Goal: Task Accomplishment & Management: Use online tool/utility

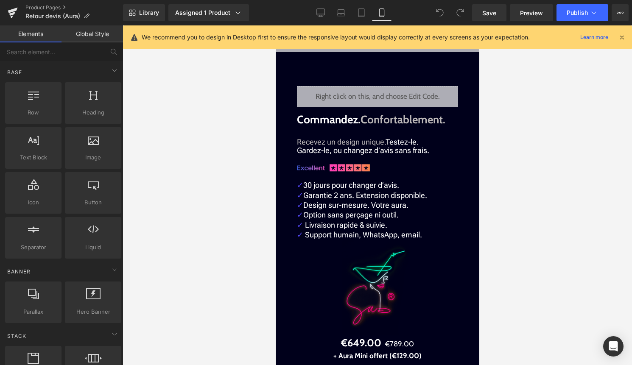
scroll to position [1844, 0]
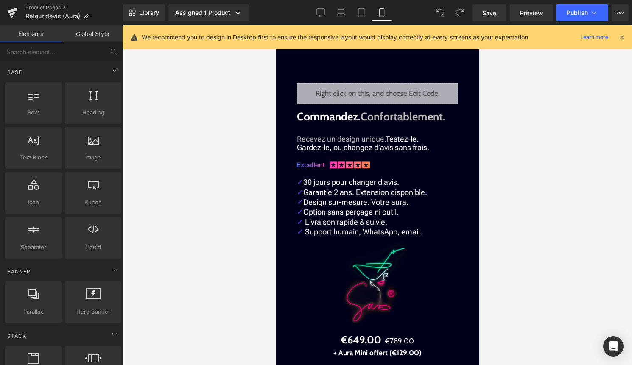
click at [386, 90] on div "Liquid" at bounding box center [377, 93] width 161 height 21
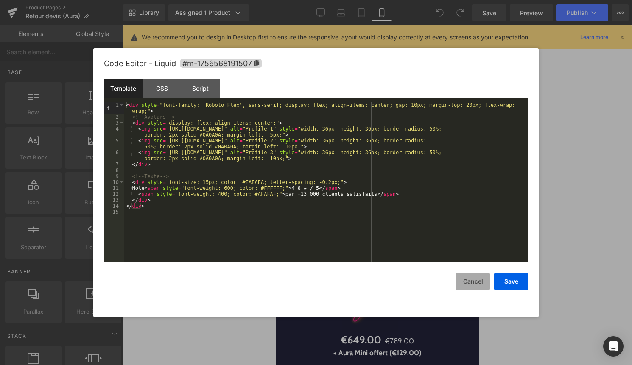
click at [485, 278] on button "Cancel" at bounding box center [473, 281] width 34 height 17
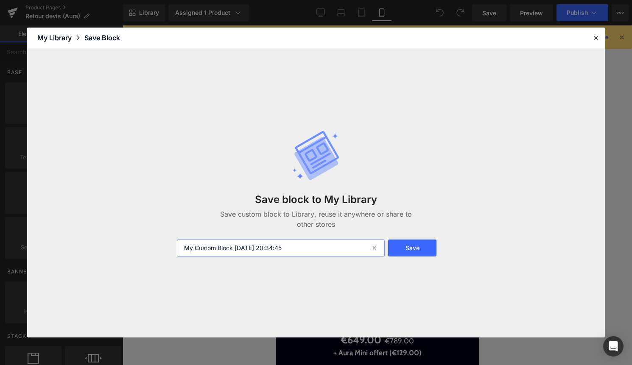
drag, startPoint x: 306, startPoint y: 244, endPoint x: 138, endPoint y: 244, distance: 168.5
click at [138, 244] on div "Save block to My Library Save custom block to Library, reuse it anywhere or sha…" at bounding box center [316, 193] width 578 height 289
type input "130000 clients"
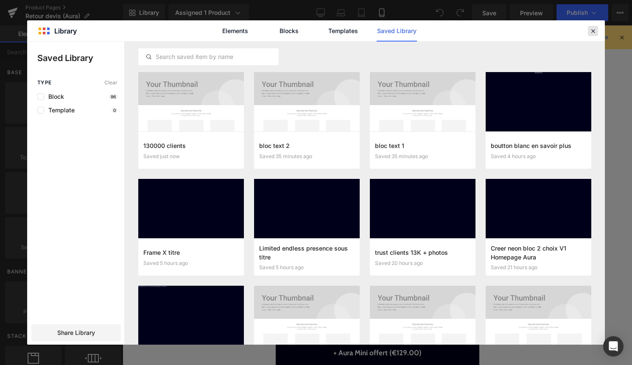
click at [594, 35] on div at bounding box center [593, 31] width 10 height 10
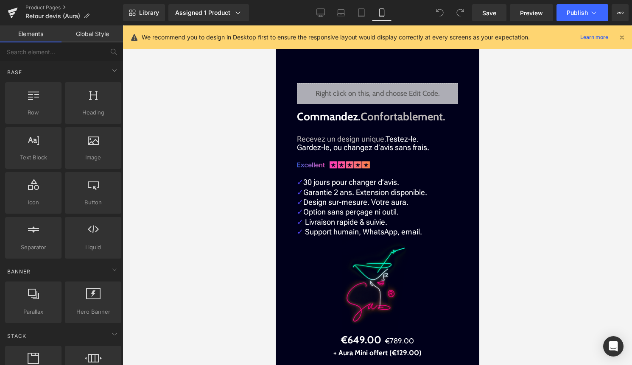
drag, startPoint x: 609, startPoint y: 298, endPoint x: 333, endPoint y: 273, distance: 277.0
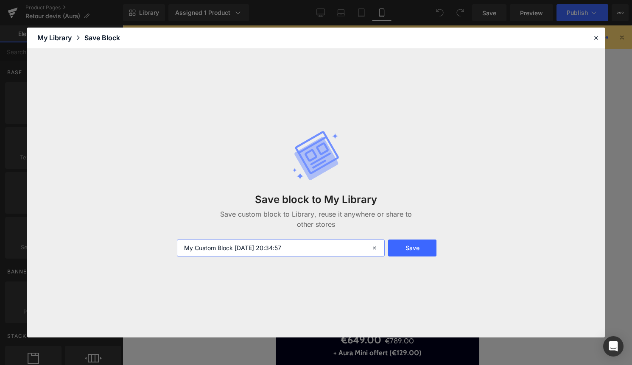
click at [312, 241] on input "My Custom Block 2025-09-03 20:34:57" at bounding box center [281, 248] width 208 height 17
drag, startPoint x: 308, startPoint y: 251, endPoint x: 159, endPoint y: 251, distance: 149.0
click at [159, 251] on div "Save block to My Library Save custom block to Library, reuse it anywhere or sha…" at bounding box center [316, 193] width 578 height 289
type input "Commandez Conformtablement"
click at [415, 247] on button "Save" at bounding box center [412, 248] width 48 height 17
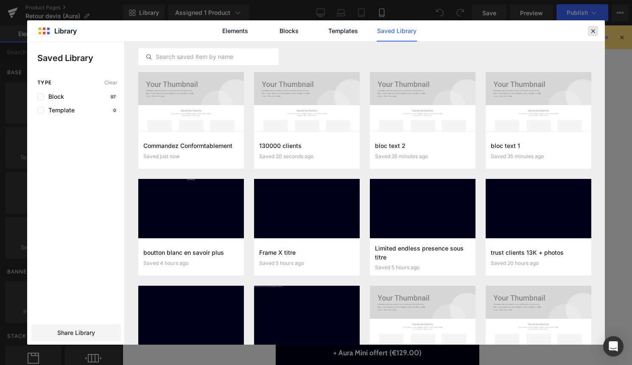
click at [593, 32] on icon at bounding box center [593, 31] width 8 height 8
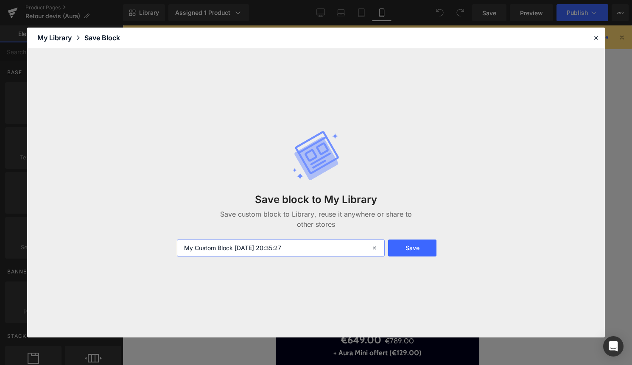
click at [303, 246] on input "My Custom Block 2025-09-03 20:35:27" at bounding box center [281, 248] width 208 height 17
click at [598, 36] on icon at bounding box center [596, 38] width 8 height 8
click at [416, 248] on button "Save" at bounding box center [412, 248] width 48 height 17
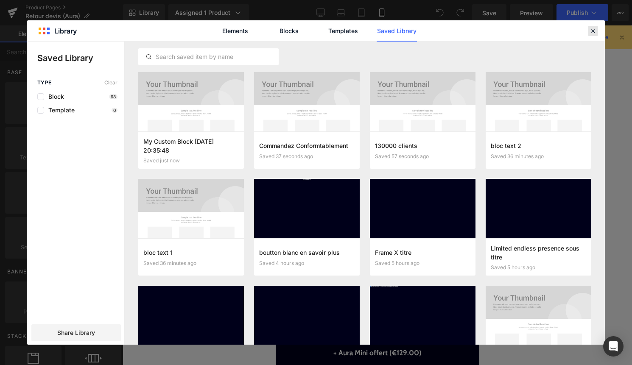
click at [595, 30] on icon at bounding box center [593, 31] width 8 height 8
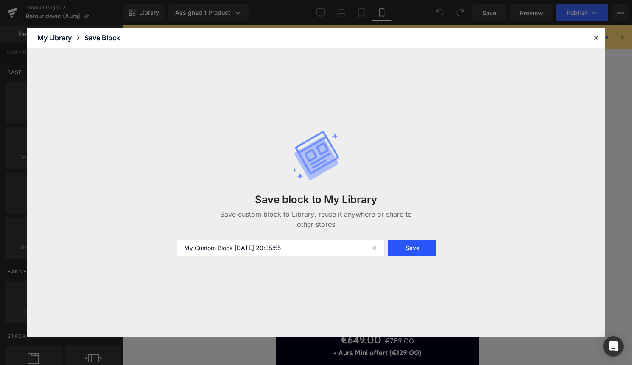
click at [417, 246] on button "Save" at bounding box center [412, 248] width 48 height 17
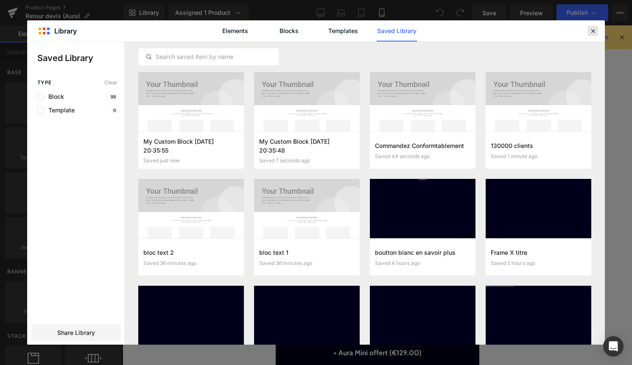
click at [595, 31] on icon at bounding box center [593, 31] width 8 height 8
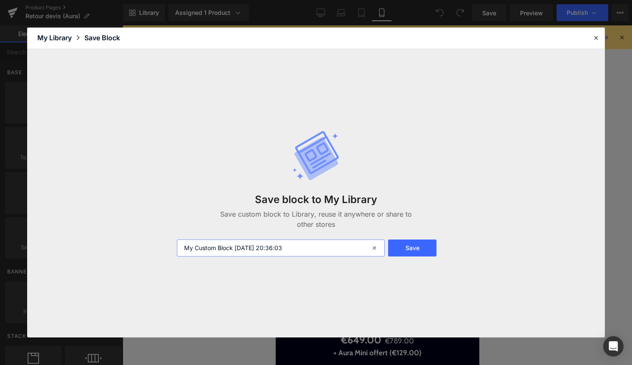
drag, startPoint x: 303, startPoint y: 246, endPoint x: 80, endPoint y: 254, distance: 223.8
click at [98, 251] on div "Save block to My Library Save custom block to Library, reuse it anywhere or sha…" at bounding box center [316, 193] width 578 height 289
type input "avantages"
click at [414, 244] on button "Save" at bounding box center [412, 248] width 48 height 17
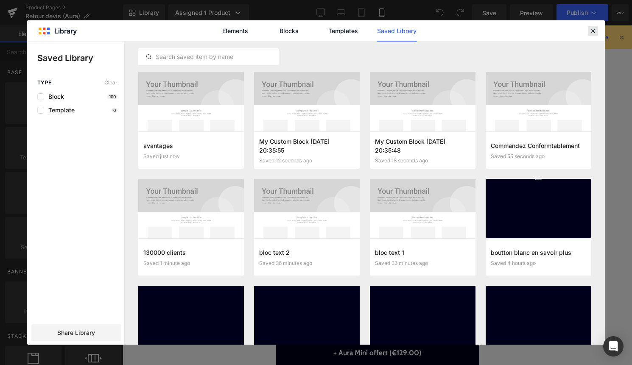
click at [0, 0] on div at bounding box center [0, 0] width 0 height 0
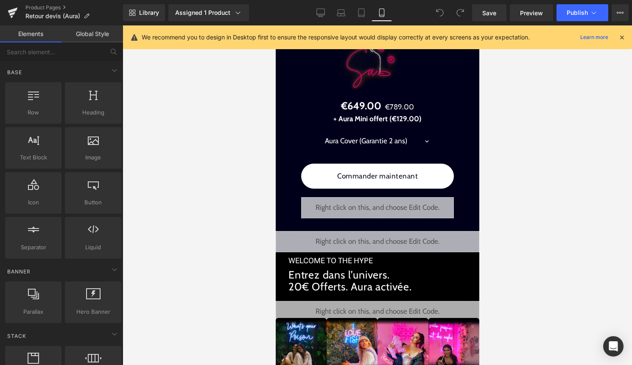
scroll to position [2069, 0]
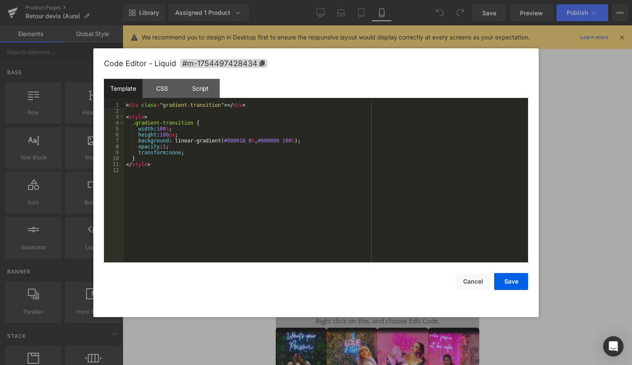
click at [386, 250] on div "Liquid" at bounding box center [377, 251] width 204 height 21
click at [469, 284] on button "Cancel" at bounding box center [473, 281] width 34 height 17
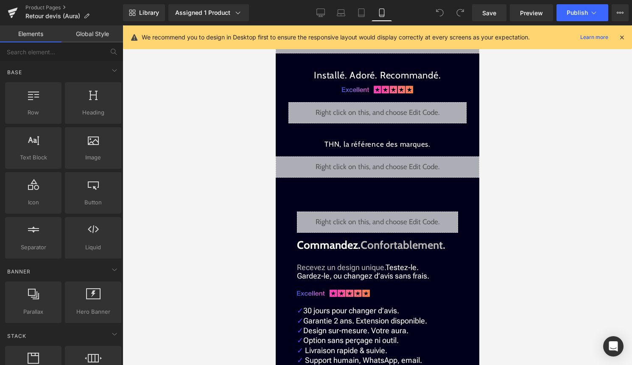
scroll to position [1703, 0]
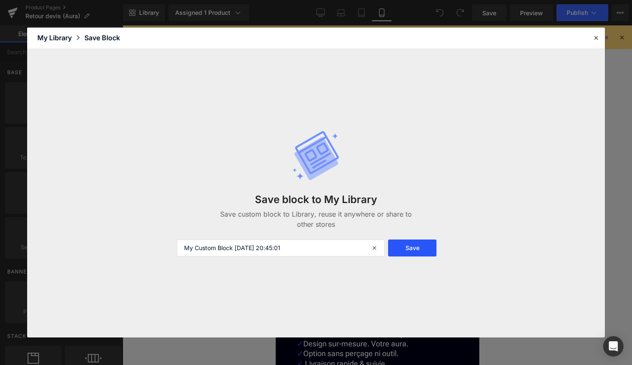
click at [403, 245] on button "Save" at bounding box center [412, 248] width 48 height 17
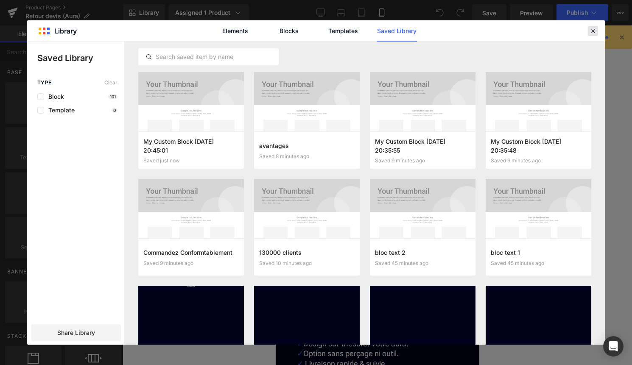
click at [592, 32] on icon at bounding box center [593, 31] width 8 height 8
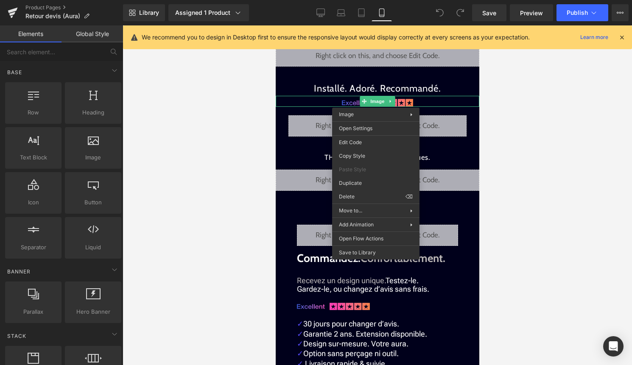
drag, startPoint x: 656, startPoint y: 278, endPoint x: 381, endPoint y: 253, distance: 276.6
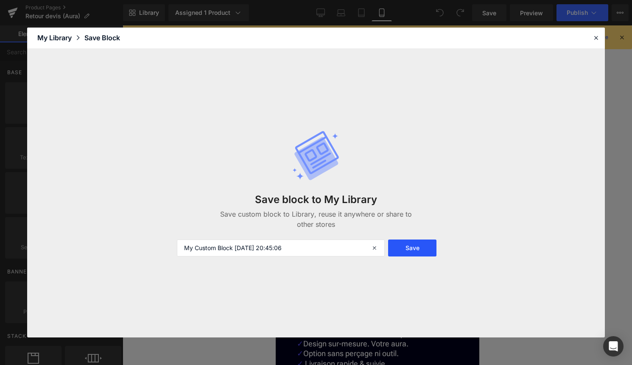
click at [421, 249] on button "Save" at bounding box center [412, 248] width 48 height 17
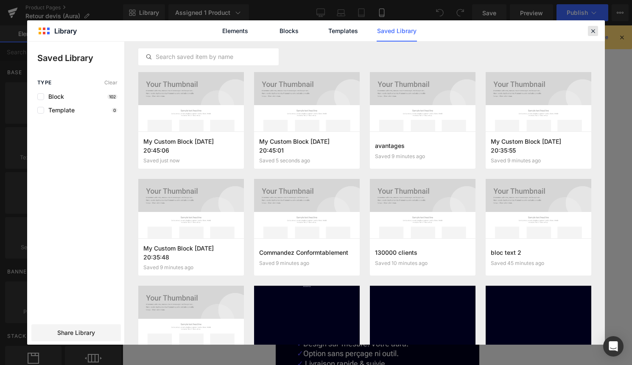
click at [592, 31] on icon at bounding box center [593, 31] width 8 height 8
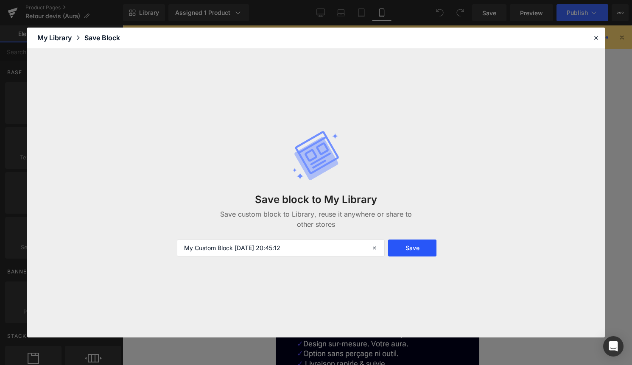
click at [421, 251] on button "Save" at bounding box center [412, 248] width 48 height 17
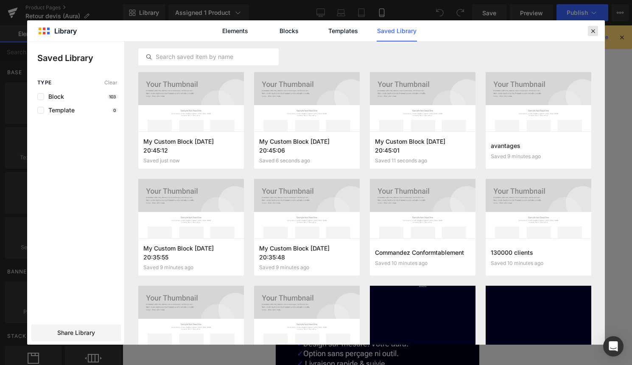
click at [590, 31] on icon at bounding box center [593, 31] width 8 height 8
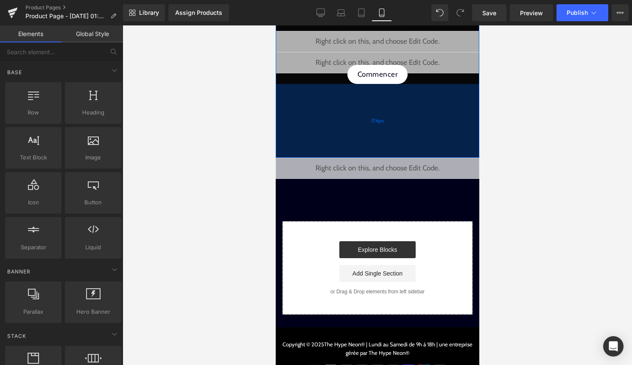
scroll to position [115, 0]
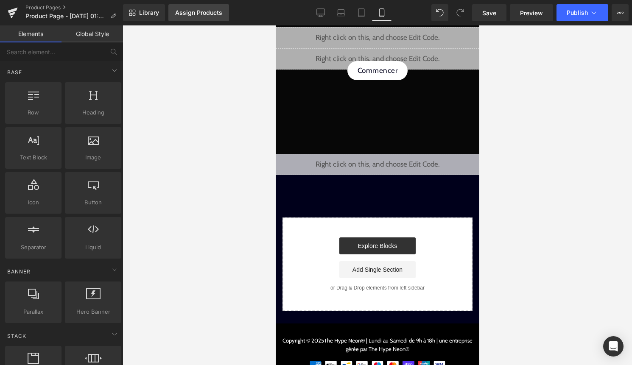
click at [205, 14] on div "Assign Products" at bounding box center [198, 12] width 47 height 7
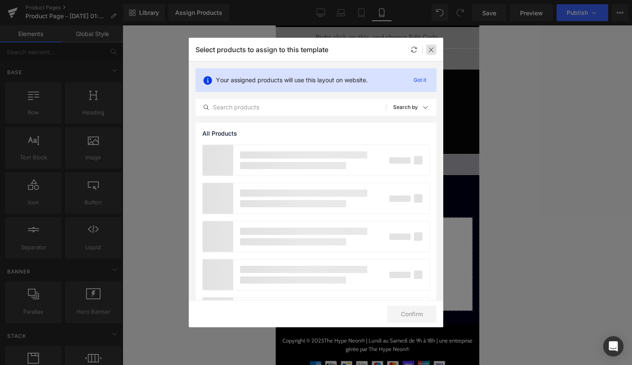
click at [431, 51] on icon at bounding box center [431, 49] width 7 height 7
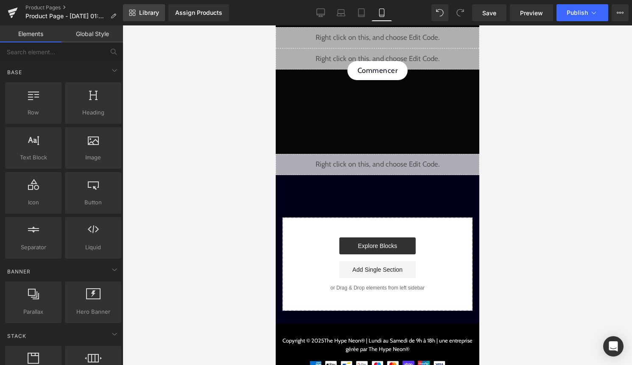
click at [151, 15] on span "Library" at bounding box center [149, 13] width 20 height 8
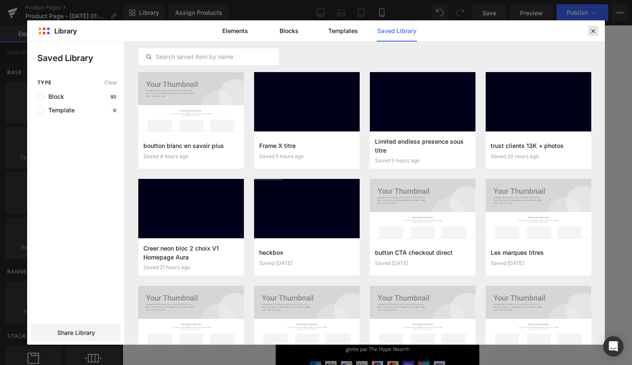
click at [591, 32] on icon at bounding box center [593, 31] width 8 height 8
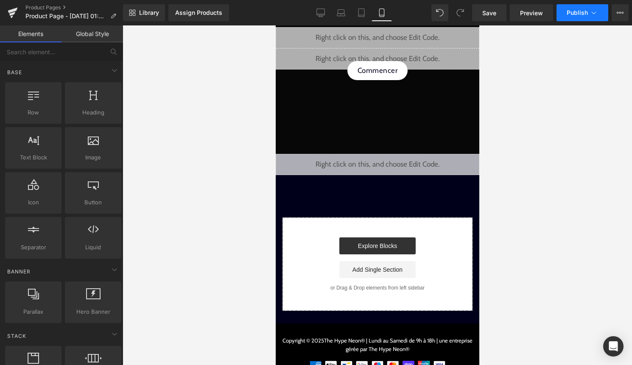
click at [584, 11] on span "Publish" at bounding box center [577, 12] width 21 height 7
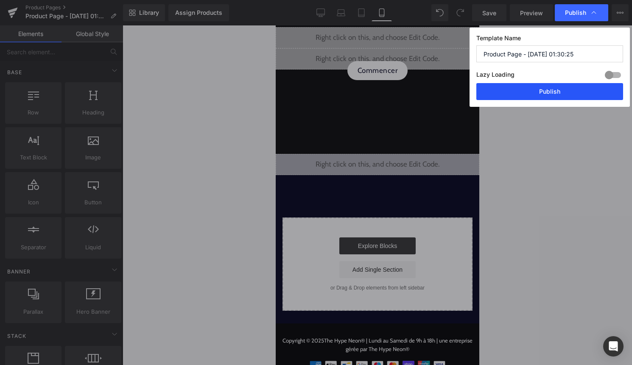
click at [550, 95] on button "Publish" at bounding box center [550, 91] width 147 height 17
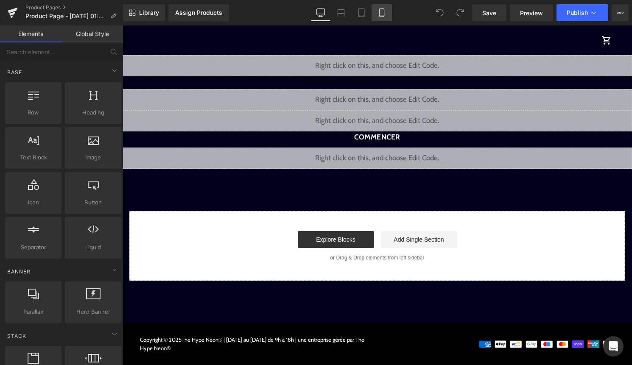
click at [386, 14] on icon at bounding box center [382, 12] width 8 height 8
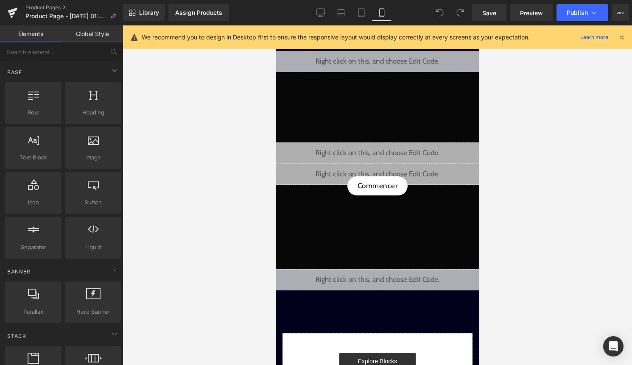
click at [620, 39] on icon at bounding box center [622, 38] width 8 height 8
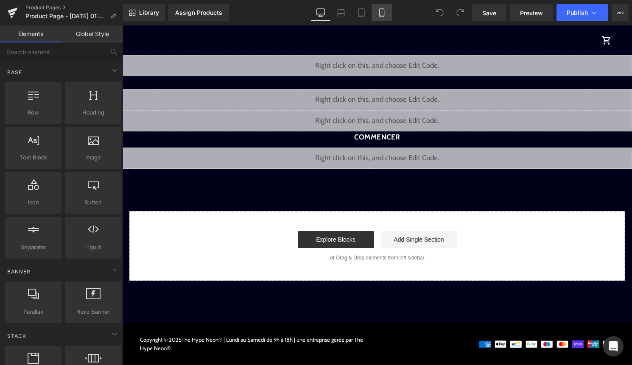
click at [379, 18] on link "Mobile" at bounding box center [382, 12] width 20 height 17
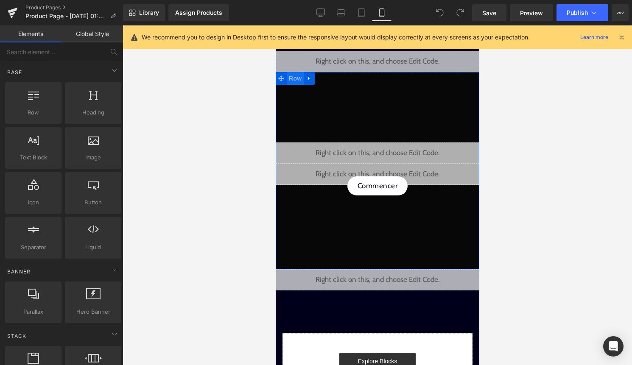
click at [297, 81] on span "Row" at bounding box center [294, 78] width 17 height 13
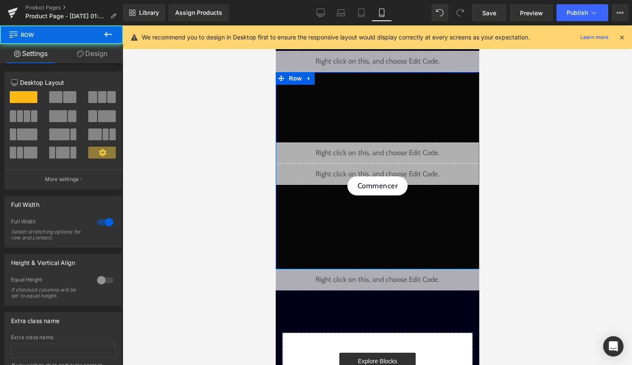
click at [102, 50] on link "Design" at bounding box center [93, 53] width 62 height 19
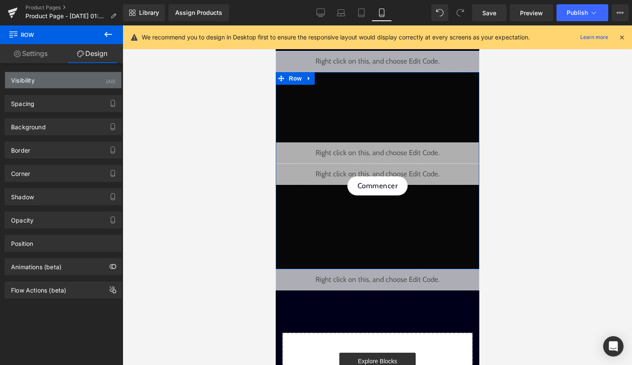
click at [106, 85] on div "(All)" at bounding box center [110, 79] width 9 height 14
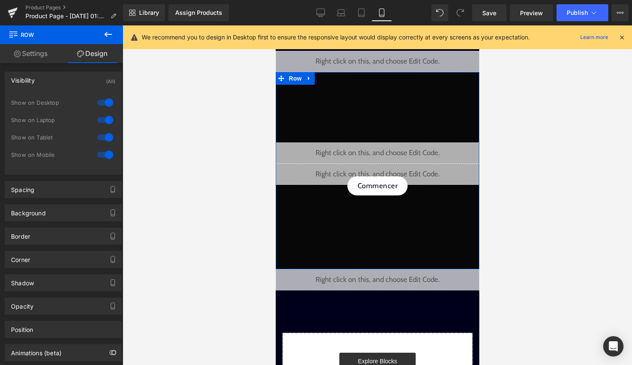
click at [104, 98] on div at bounding box center [105, 103] width 20 height 14
click at [103, 114] on div at bounding box center [105, 120] width 20 height 14
click at [103, 132] on div at bounding box center [105, 138] width 20 height 14
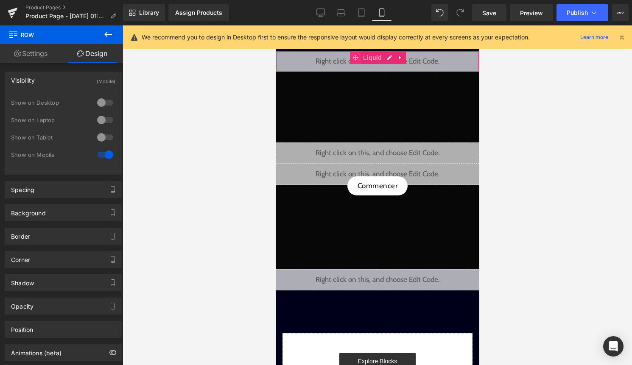
click at [359, 60] on span at bounding box center [355, 57] width 11 height 13
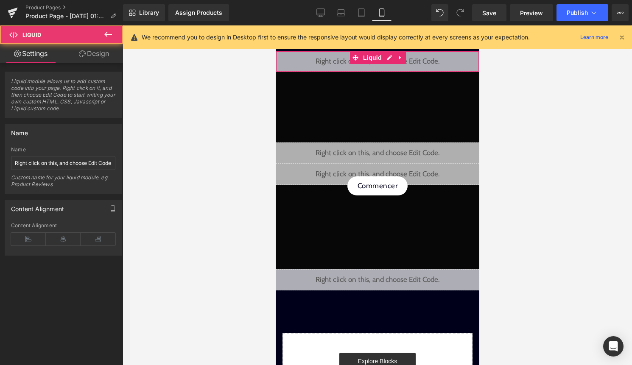
click at [105, 58] on link "Design" at bounding box center [94, 53] width 62 height 19
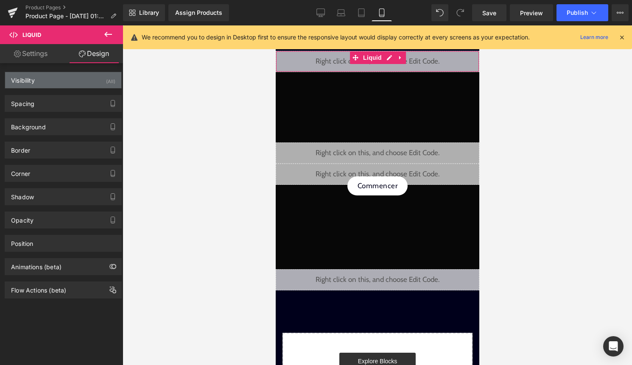
click at [93, 86] on div "Visibility (All)" at bounding box center [63, 80] width 116 height 16
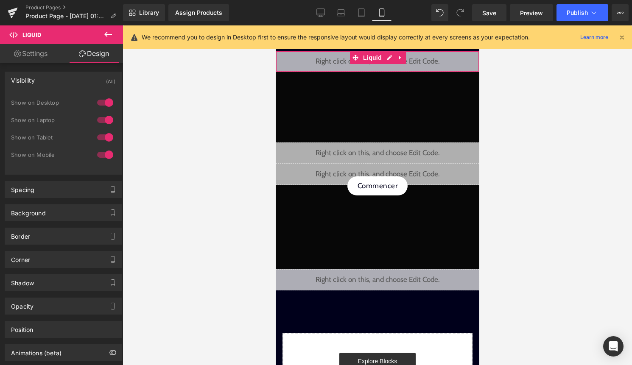
click at [96, 101] on div at bounding box center [105, 103] width 20 height 14
click at [101, 119] on div at bounding box center [105, 120] width 20 height 14
click at [101, 133] on div at bounding box center [105, 138] width 20 height 14
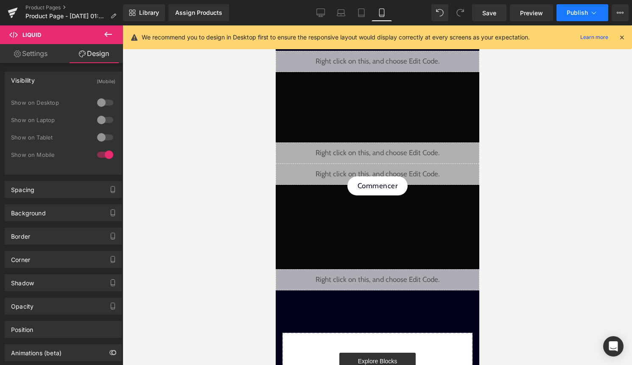
click at [588, 12] on span "Publish" at bounding box center [577, 12] width 21 height 7
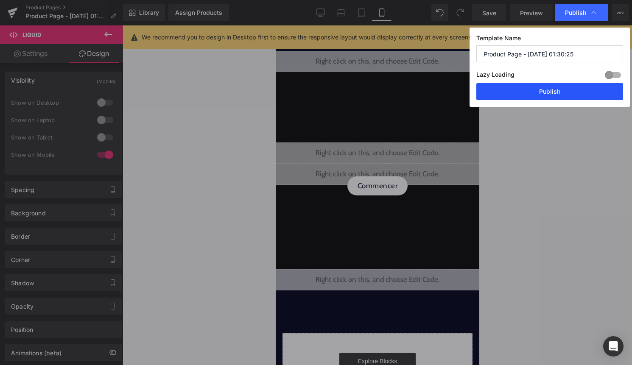
click at [553, 94] on button "Publish" at bounding box center [550, 91] width 147 height 17
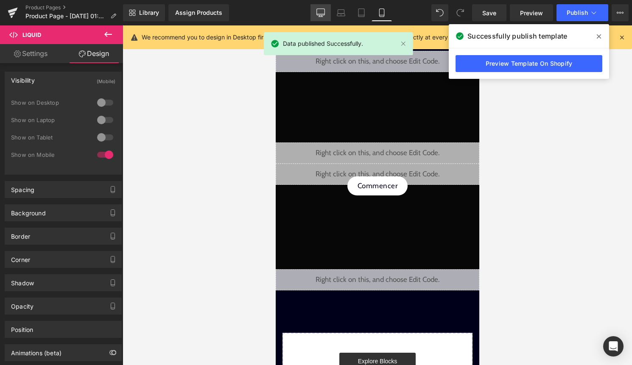
click at [324, 13] on icon at bounding box center [321, 12] width 8 height 8
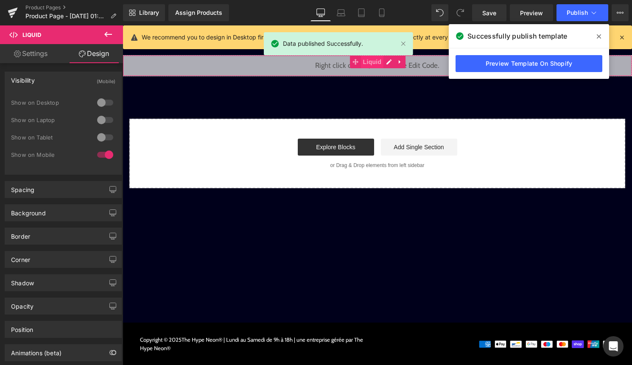
click at [375, 63] on span "Liquid" at bounding box center [372, 62] width 23 height 13
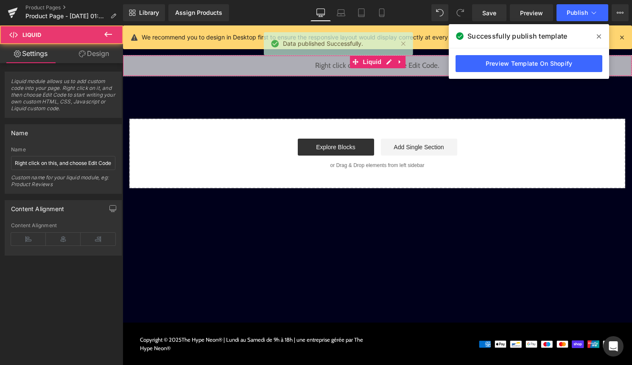
click at [99, 50] on link "Design" at bounding box center [94, 53] width 62 height 19
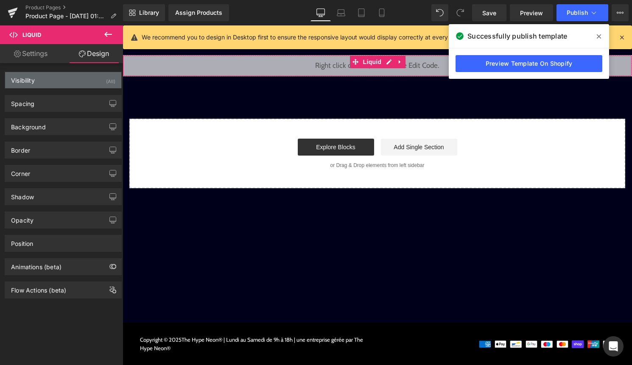
click at [94, 78] on div "Visibility (All)" at bounding box center [63, 80] width 116 height 16
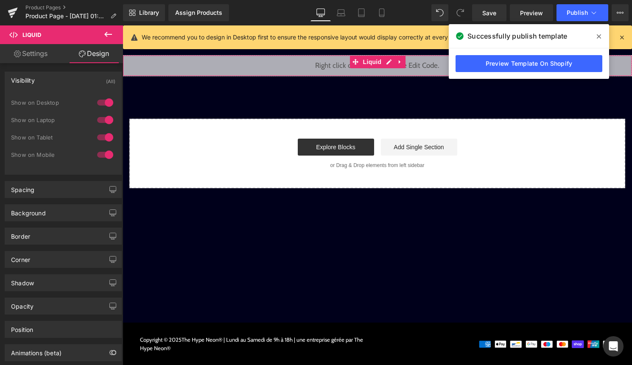
click at [95, 105] on div at bounding box center [105, 103] width 20 height 14
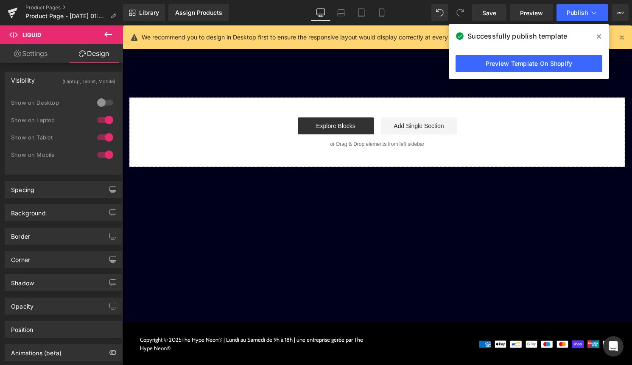
click at [104, 114] on div at bounding box center [105, 120] width 20 height 14
click at [101, 129] on div "Show on Laptop" at bounding box center [63, 124] width 104 height 17
click at [101, 135] on div at bounding box center [105, 138] width 20 height 14
click at [600, 36] on icon at bounding box center [599, 36] width 4 height 7
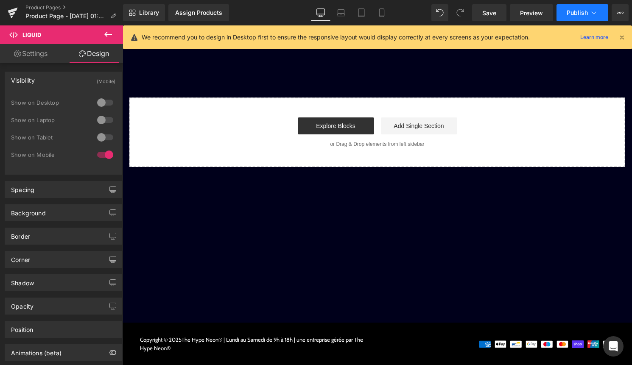
click at [590, 13] on icon at bounding box center [594, 12] width 8 height 8
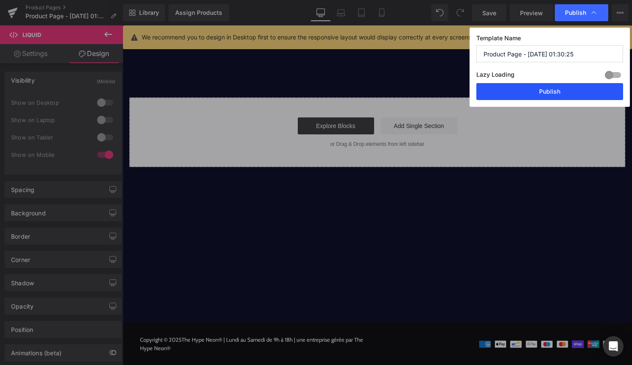
click at [549, 92] on button "Publish" at bounding box center [550, 91] width 147 height 17
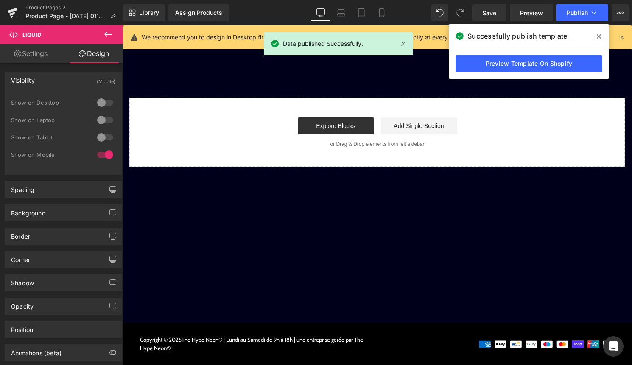
click at [597, 36] on icon at bounding box center [599, 36] width 4 height 7
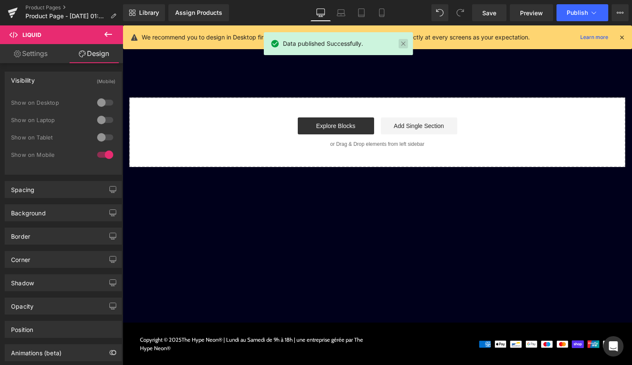
click at [403, 45] on link at bounding box center [403, 43] width 9 height 9
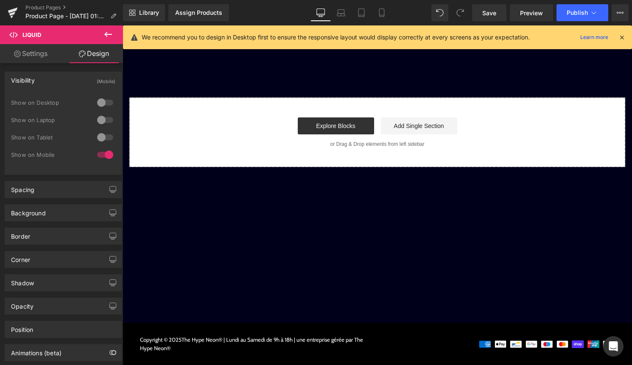
click at [619, 37] on icon at bounding box center [622, 38] width 8 height 8
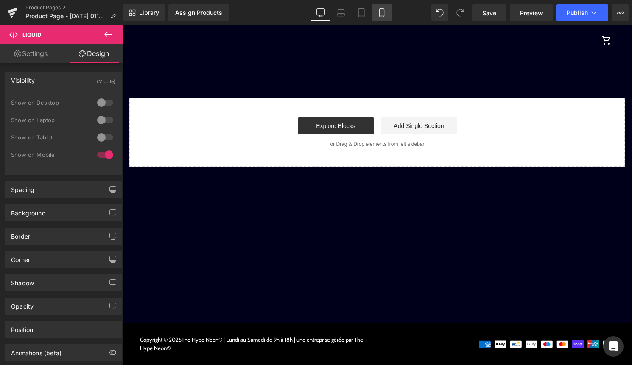
click at [384, 9] on icon at bounding box center [382, 12] width 8 height 8
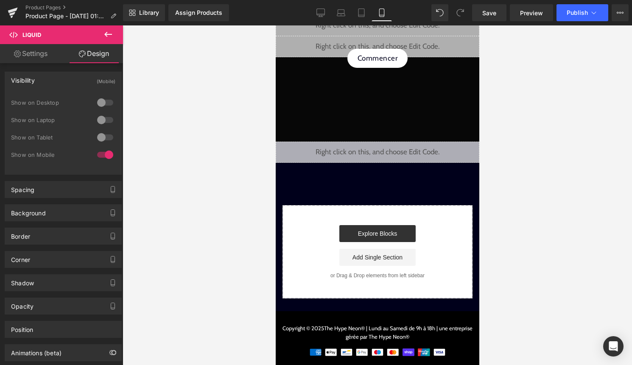
scroll to position [127, 0]
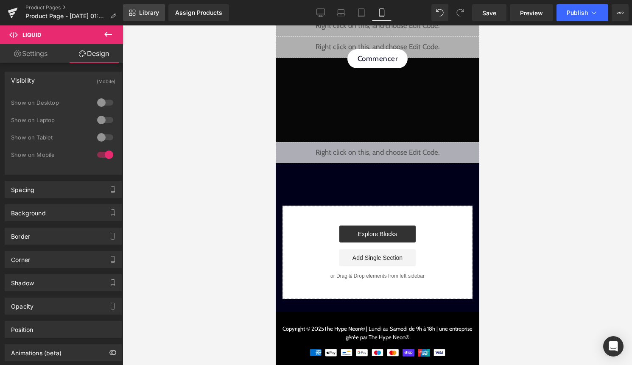
click at [153, 9] on span "Library" at bounding box center [149, 13] width 20 height 8
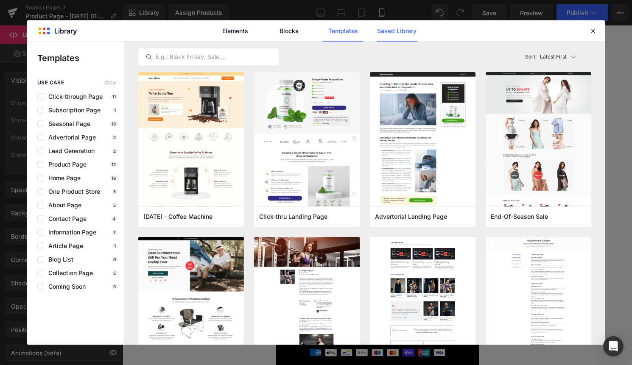
click at [386, 33] on link "Saved Library" at bounding box center [397, 30] width 40 height 21
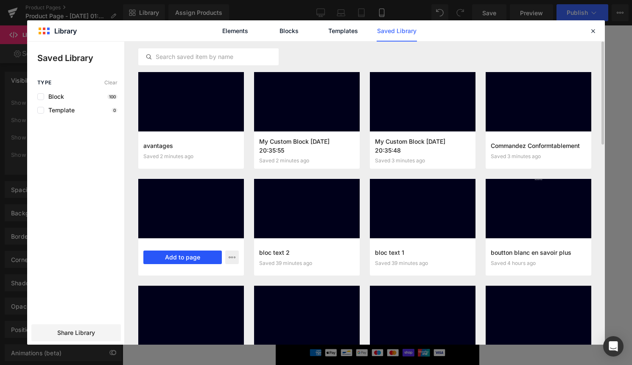
click at [189, 264] on button "Add to page" at bounding box center [182, 258] width 79 height 14
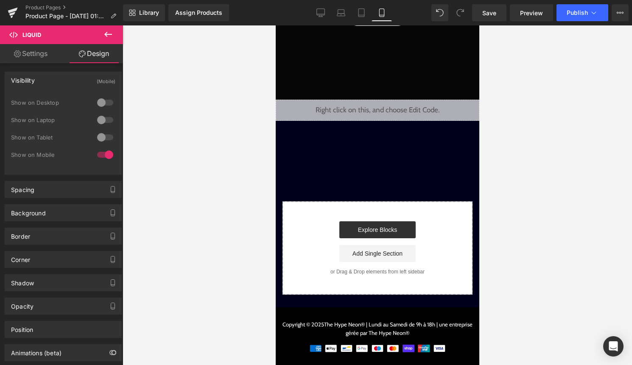
scroll to position [170, 0]
click at [154, 14] on span "Library" at bounding box center [149, 13] width 20 height 8
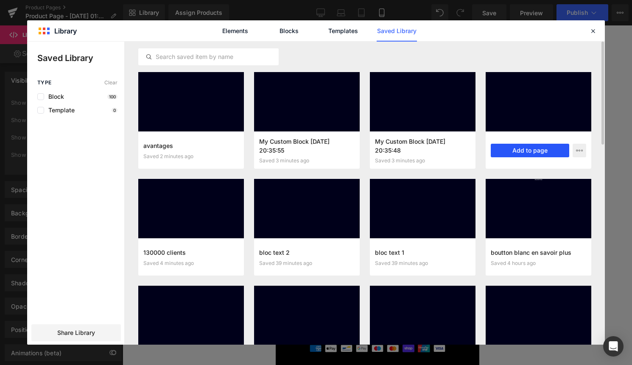
click at [535, 149] on button "Add to page" at bounding box center [530, 151] width 79 height 14
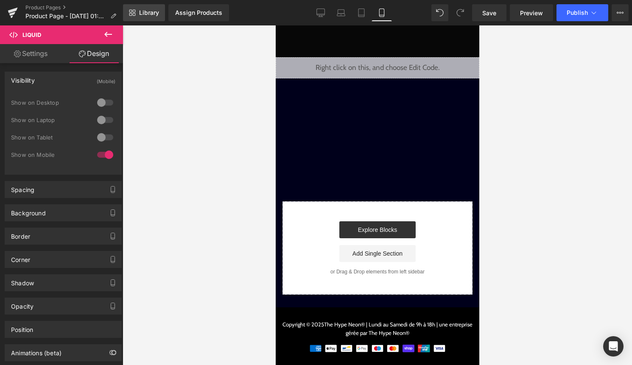
click at [140, 10] on span "Library" at bounding box center [149, 13] width 20 height 8
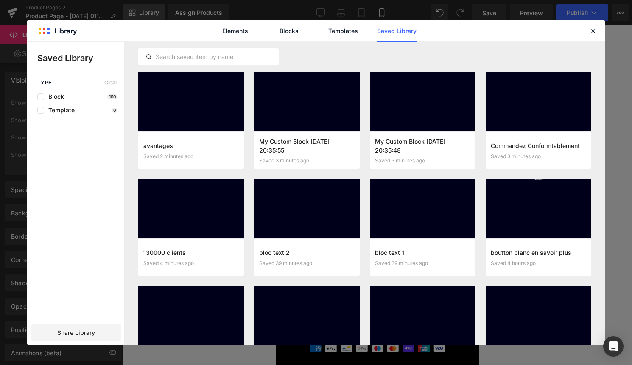
scroll to position [185, 0]
click at [421, 149] on button "Add to page" at bounding box center [414, 151] width 79 height 14
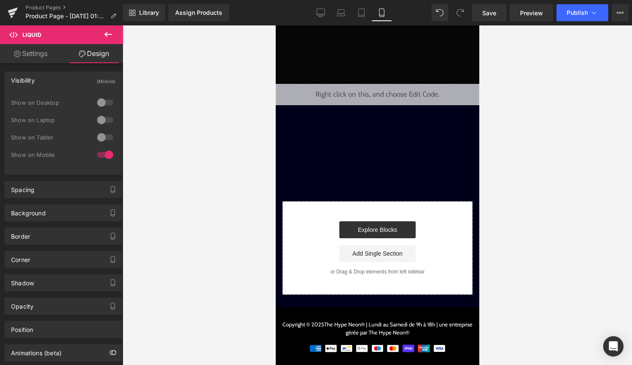
scroll to position [228, 0]
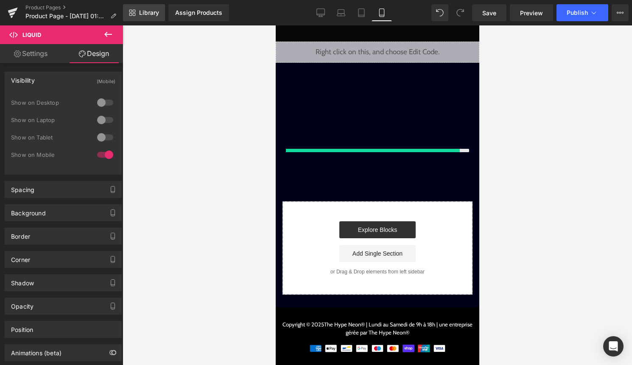
click at [155, 12] on span "Library" at bounding box center [149, 13] width 20 height 8
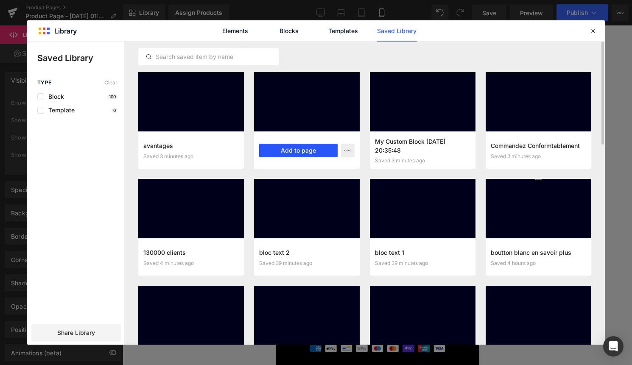
click at [312, 154] on button "Add to page" at bounding box center [298, 151] width 79 height 14
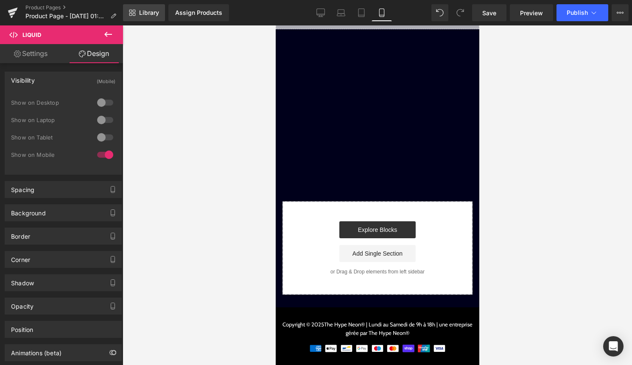
click at [147, 10] on span "Library" at bounding box center [149, 13] width 20 height 8
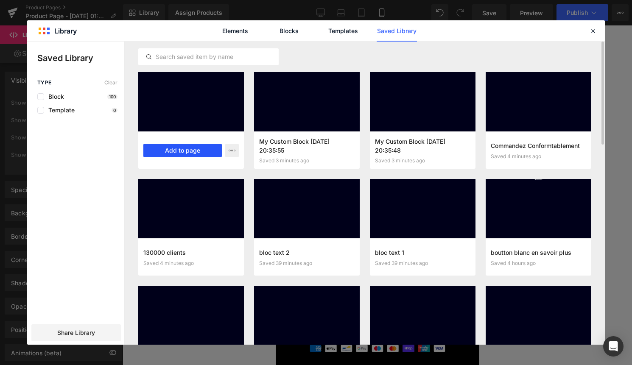
click at [177, 147] on button "Add to page" at bounding box center [182, 151] width 79 height 14
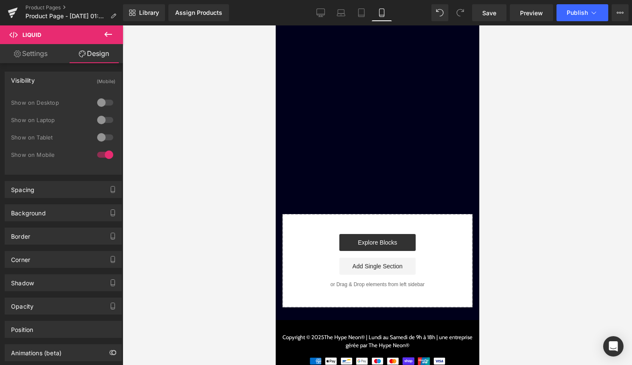
scroll to position [281, 0]
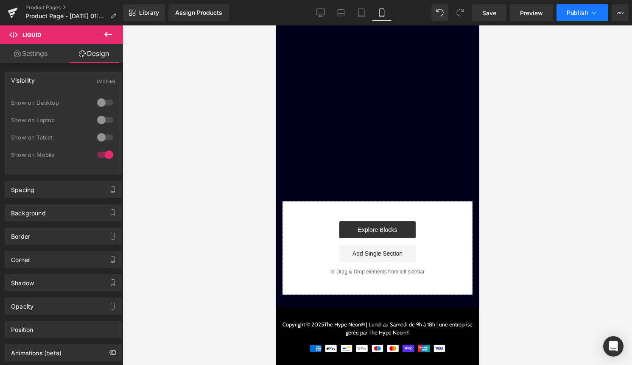
click at [582, 17] on button "Publish" at bounding box center [583, 12] width 52 height 17
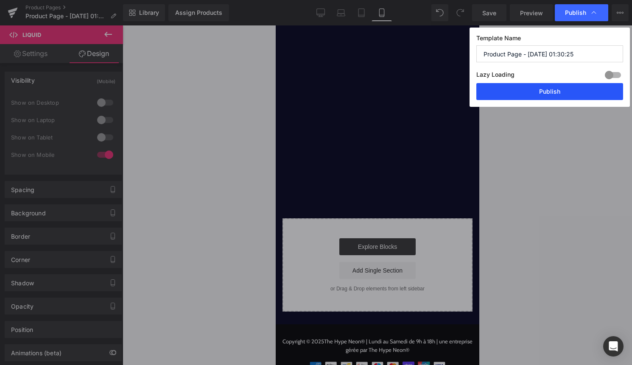
click at [568, 91] on button "Publish" at bounding box center [550, 91] width 147 height 17
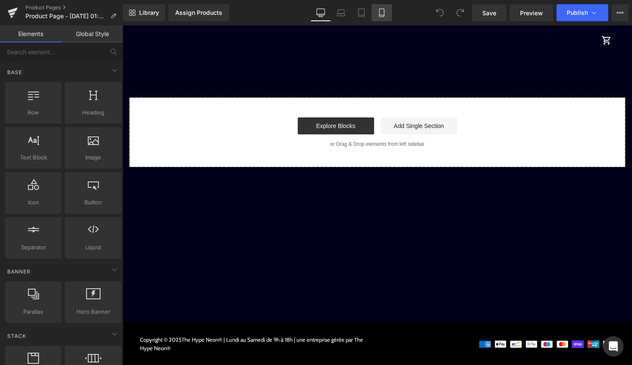
click at [386, 9] on icon at bounding box center [382, 12] width 8 height 8
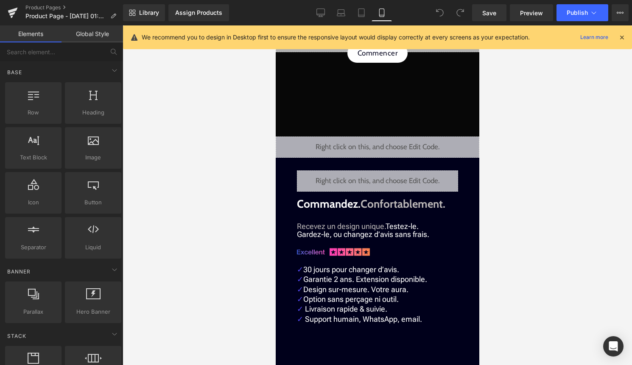
scroll to position [133, 0]
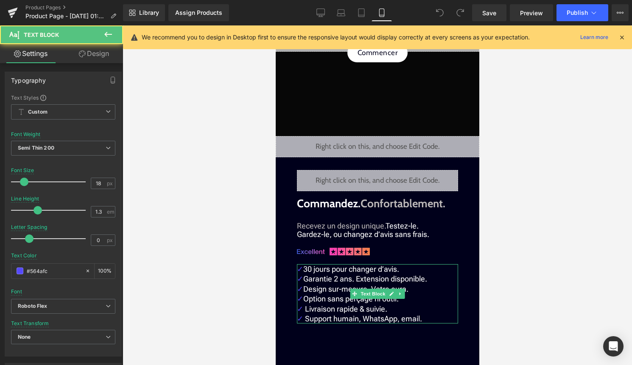
click at [426, 279] on p "✓ 30 jours pour changer d’avis. ✓ Garantie 2 ans. Extension disponible." at bounding box center [377, 274] width 161 height 20
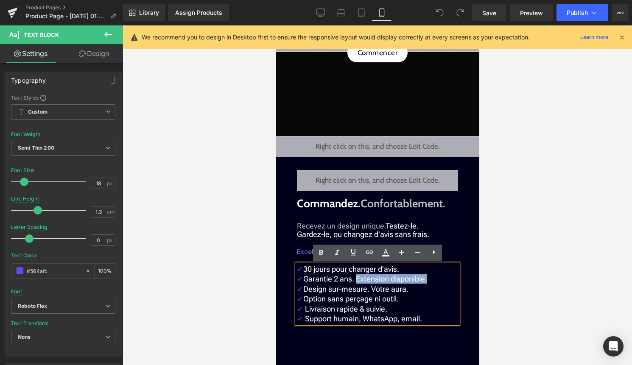
drag, startPoint x: 428, startPoint y: 280, endPoint x: 356, endPoint y: 280, distance: 72.2
click at [356, 280] on p "✓ 30 jours pour changer d’avis. ✓ Garantie 2 ans. Extension disponible." at bounding box center [377, 274] width 161 height 20
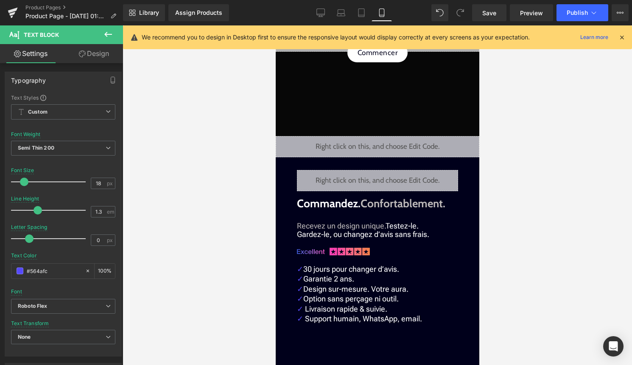
click at [513, 292] on div at bounding box center [378, 195] width 510 height 340
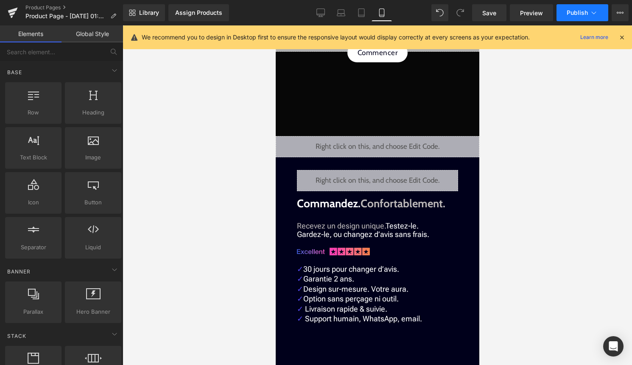
click at [599, 15] on button "Publish" at bounding box center [583, 12] width 52 height 17
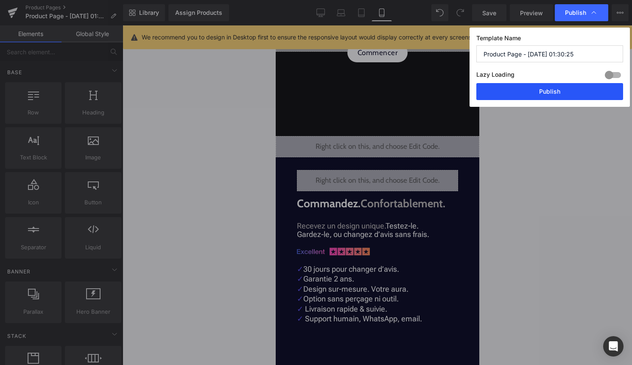
click at [591, 93] on button "Publish" at bounding box center [550, 91] width 147 height 17
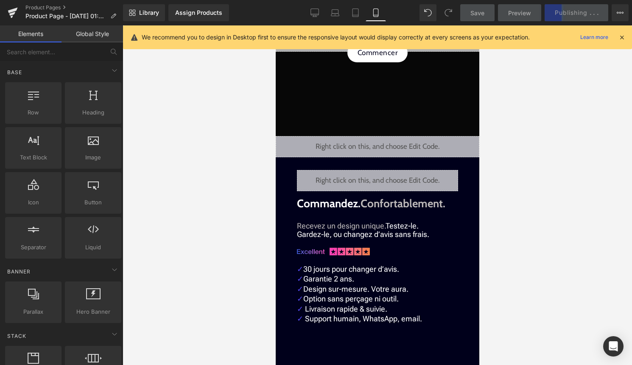
click at [623, 38] on icon at bounding box center [622, 38] width 8 height 8
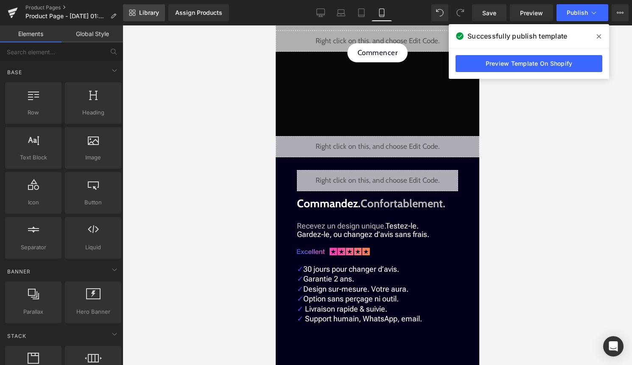
click at [152, 14] on span "Library" at bounding box center [149, 13] width 20 height 8
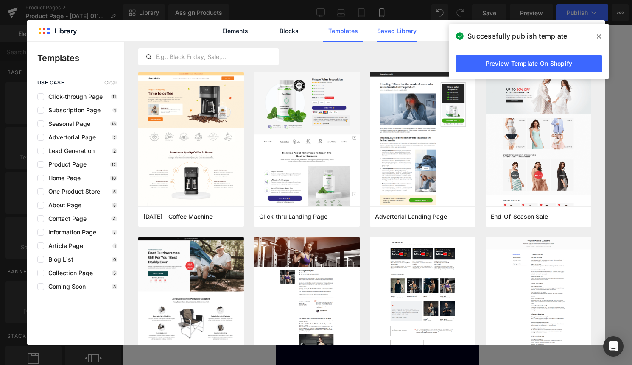
click at [404, 25] on link "Saved Library" at bounding box center [397, 30] width 40 height 21
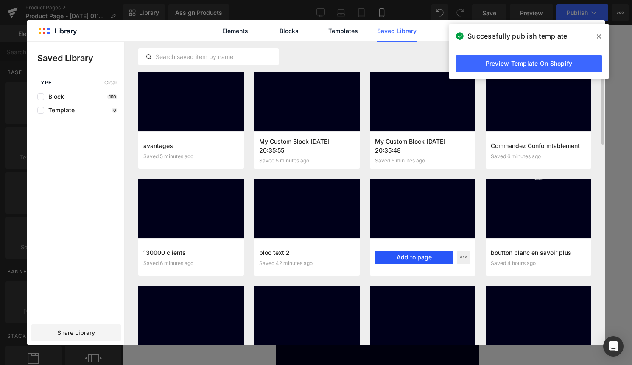
click at [416, 259] on button "Add to page" at bounding box center [414, 258] width 79 height 14
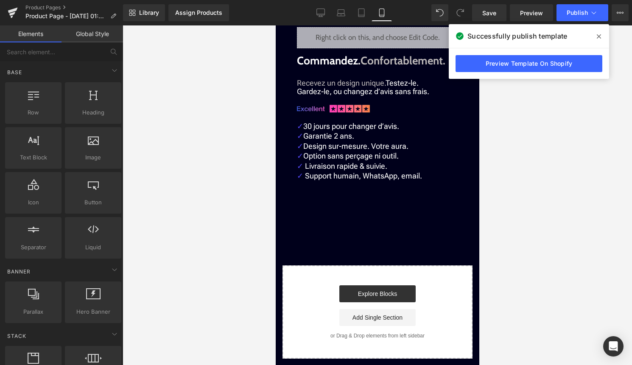
scroll to position [340, 0]
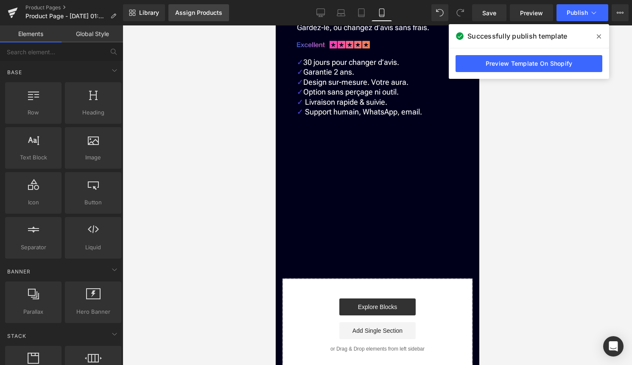
click at [216, 13] on div "Assign Products" at bounding box center [198, 12] width 47 height 7
click at [158, 15] on span "Library" at bounding box center [149, 13] width 20 height 8
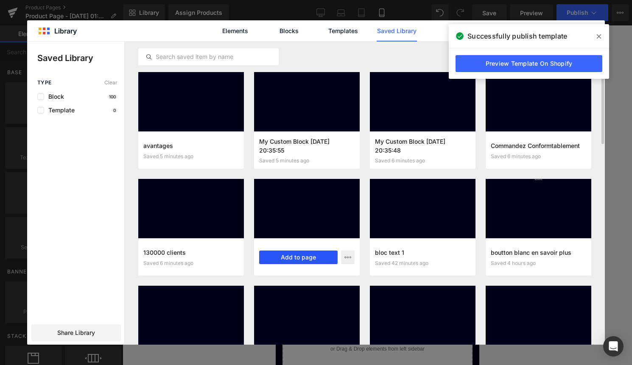
click at [283, 257] on button "Add to page" at bounding box center [298, 258] width 79 height 14
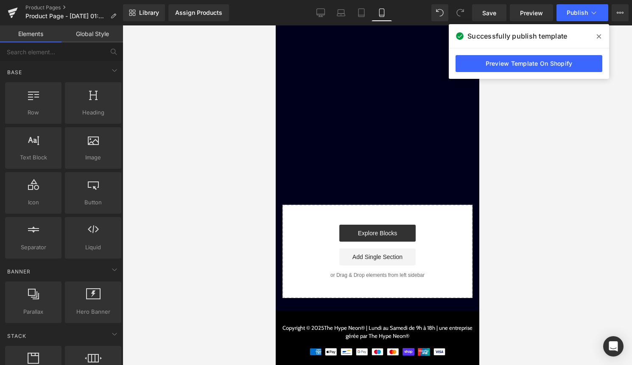
scroll to position [460, 0]
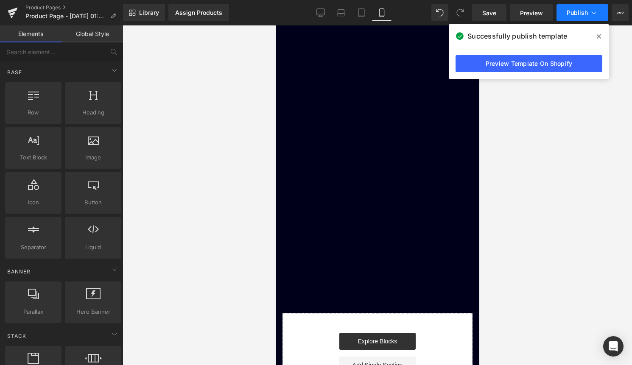
click at [584, 16] on span "Publish" at bounding box center [577, 12] width 21 height 7
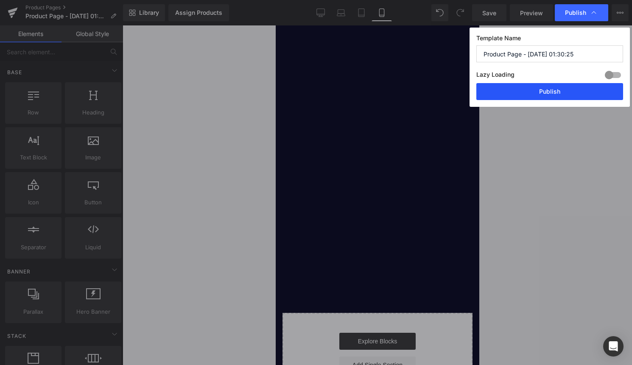
click at [560, 93] on button "Publish" at bounding box center [550, 91] width 147 height 17
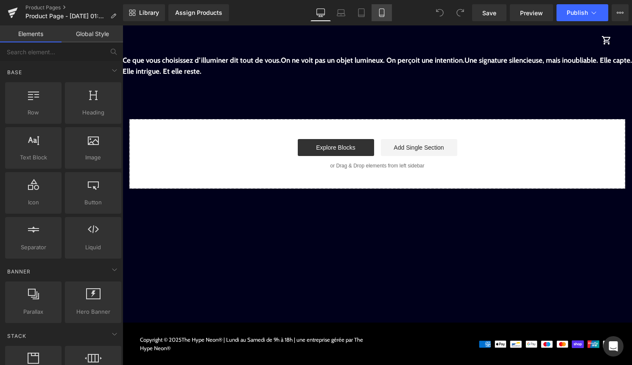
click at [381, 15] on icon at bounding box center [382, 12] width 8 height 8
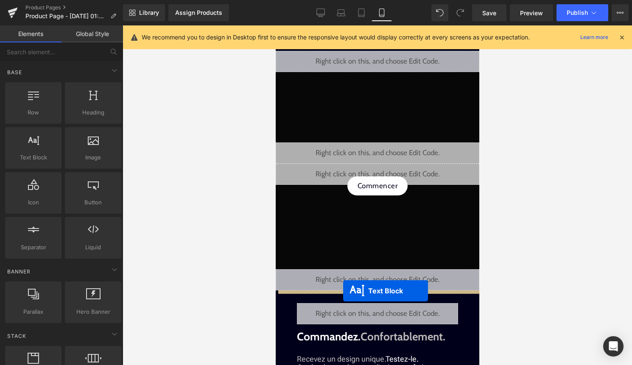
drag, startPoint x: 368, startPoint y: 178, endPoint x: 343, endPoint y: 291, distance: 116.1
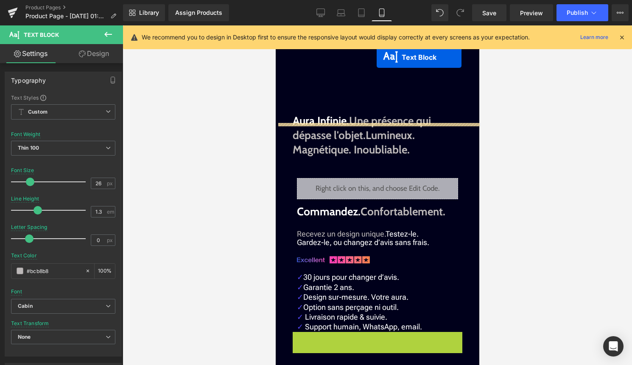
scroll to position [219, 0]
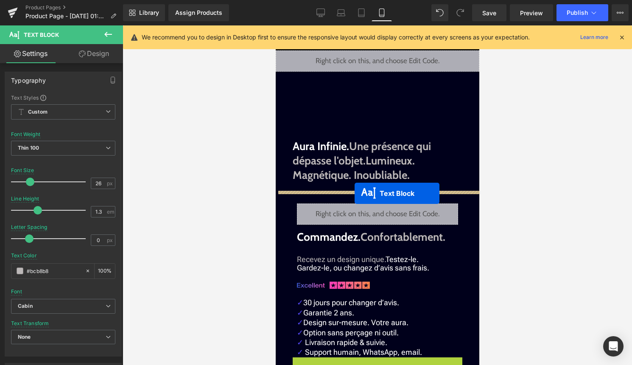
drag, startPoint x: 361, startPoint y: 184, endPoint x: 354, endPoint y: 194, distance: 11.7
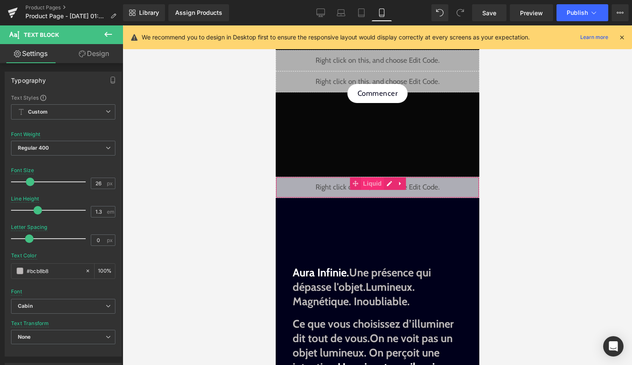
scroll to position [95, 0]
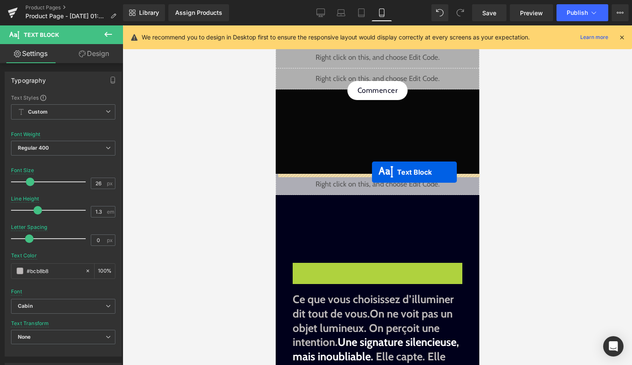
drag, startPoint x: 372, startPoint y: 287, endPoint x: 372, endPoint y: 172, distance: 114.6
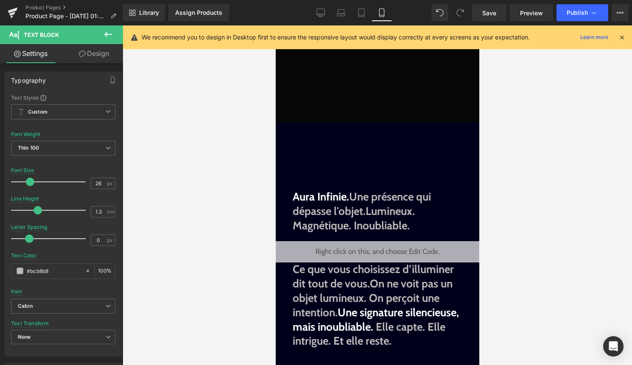
scroll to position [150, 0]
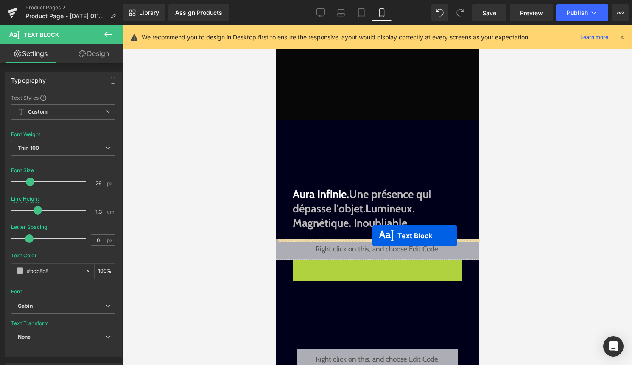
drag, startPoint x: 367, startPoint y: 304, endPoint x: 372, endPoint y: 236, distance: 68.5
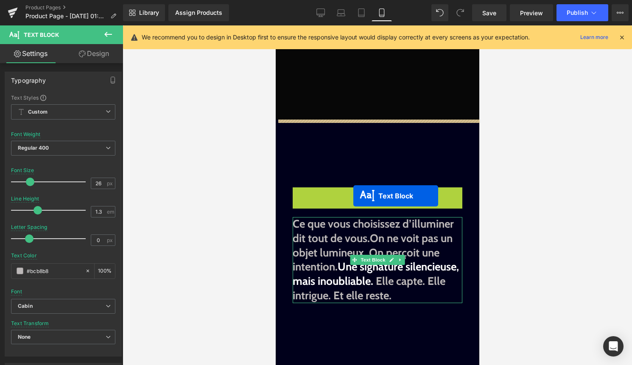
drag, startPoint x: 362, startPoint y: 210, endPoint x: 351, endPoint y: 197, distance: 16.6
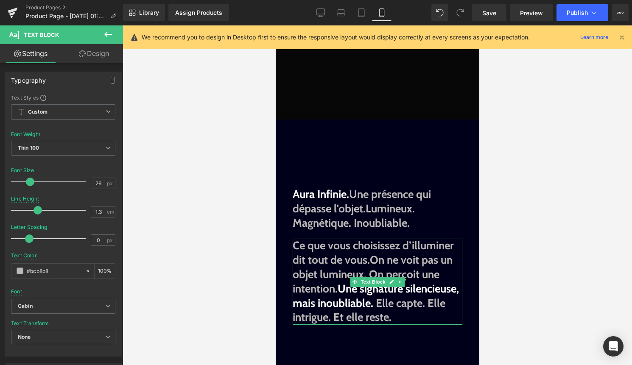
click at [111, 36] on icon at bounding box center [108, 34] width 10 height 10
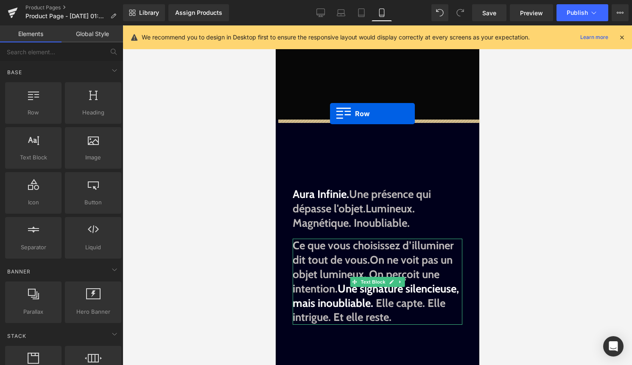
drag, startPoint x: 306, startPoint y: 142, endPoint x: 330, endPoint y: 114, distance: 37.1
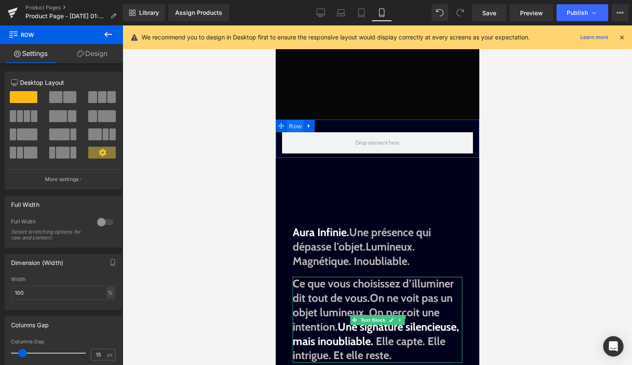
click at [296, 125] on span "Row" at bounding box center [294, 126] width 17 height 13
click at [99, 222] on div at bounding box center [105, 223] width 20 height 14
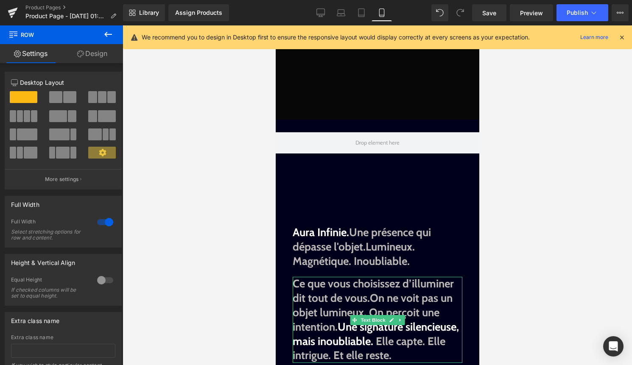
click at [275, 25] on div "174px" at bounding box center [275, 25] width 0 height 0
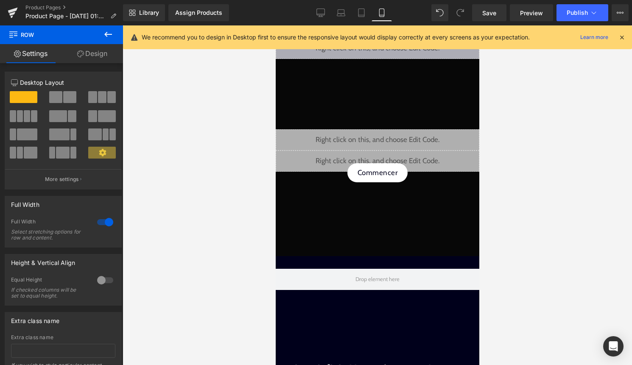
scroll to position [0, 0]
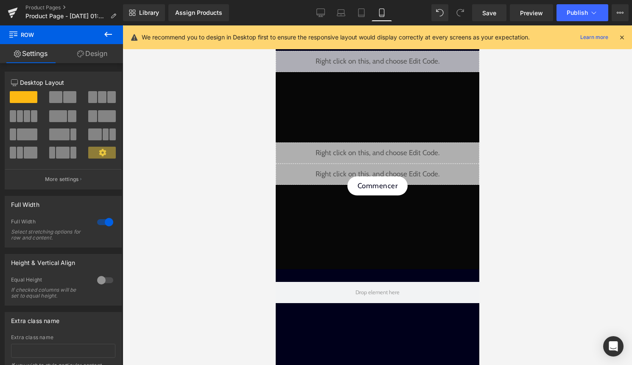
click at [624, 37] on icon at bounding box center [622, 38] width 8 height 8
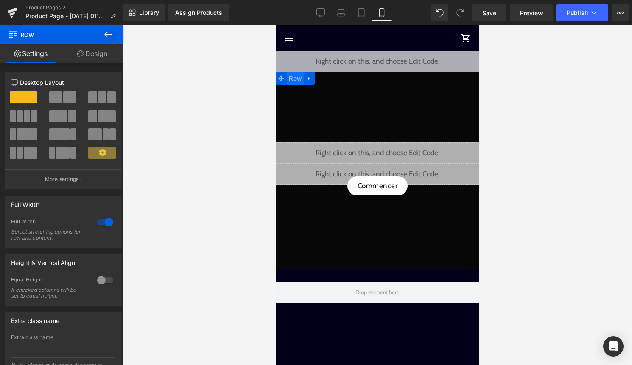
click at [292, 79] on span "Row" at bounding box center [294, 78] width 17 height 13
click at [101, 53] on link "Design" at bounding box center [93, 53] width 62 height 19
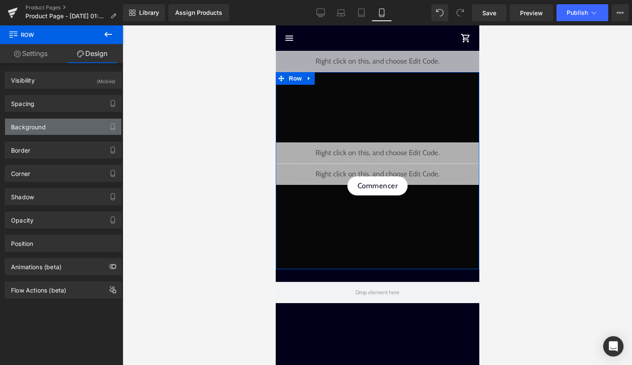
click at [59, 126] on div "Background" at bounding box center [63, 127] width 116 height 16
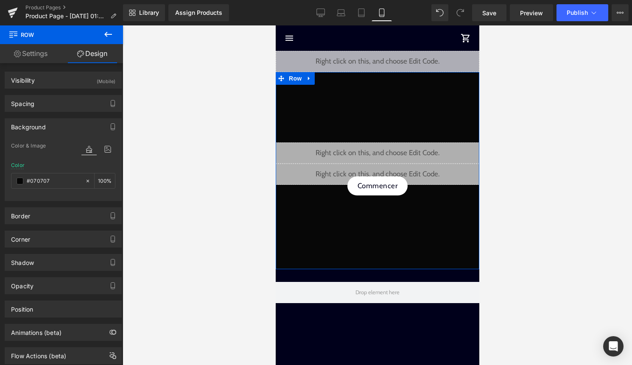
drag, startPoint x: 56, startPoint y: 180, endPoint x: 7, endPoint y: 180, distance: 49.2
click at [7, 180] on div "Color & Image color rgba(7, 7, 7, 1) Color #070707 100 % Image Replace Image Up…" at bounding box center [63, 171] width 116 height 60
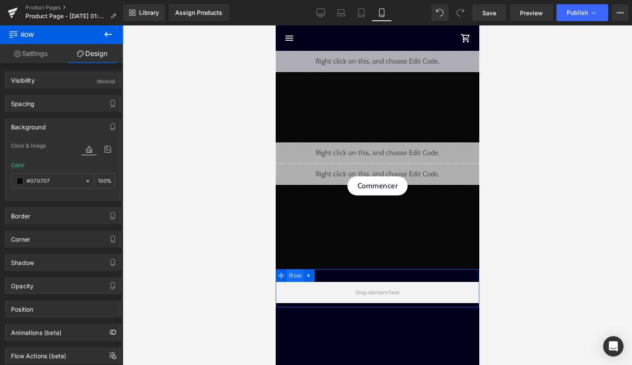
click at [297, 275] on span "Row" at bounding box center [294, 275] width 17 height 13
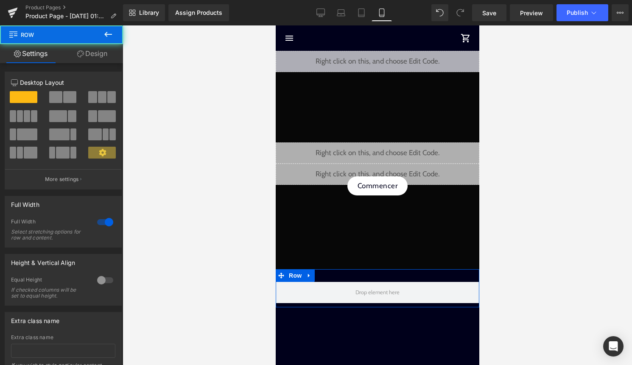
click at [96, 61] on link "Design" at bounding box center [93, 53] width 62 height 19
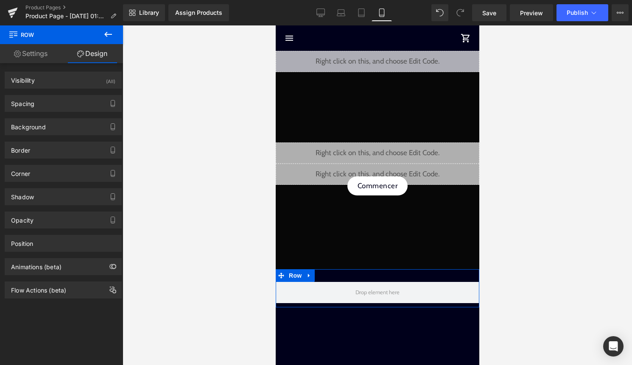
type input "transparent"
type input "0"
click at [66, 128] on div "Background" at bounding box center [63, 127] width 116 height 16
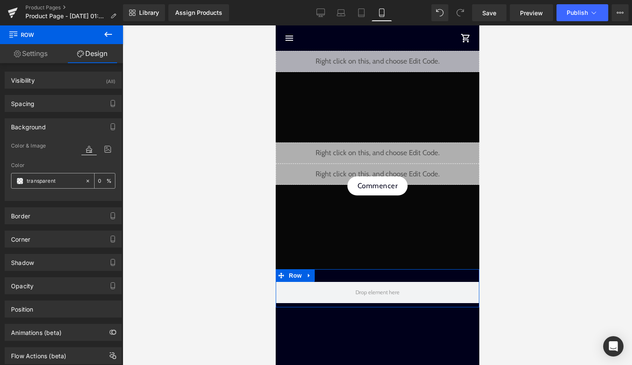
click at [85, 180] on icon at bounding box center [88, 181] width 6 height 6
drag, startPoint x: 77, startPoint y: 180, endPoint x: 32, endPoint y: 180, distance: 45.0
click at [32, 180] on input "none" at bounding box center [54, 181] width 54 height 9
paste input "#070707"
type input "#070707"
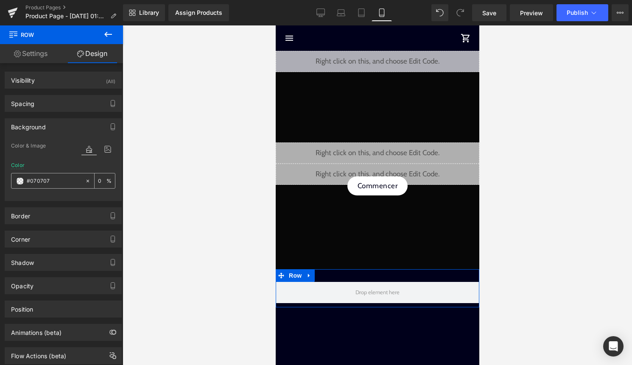
type input "100"
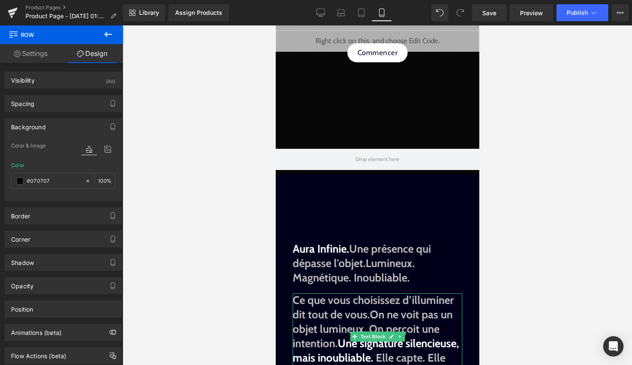
scroll to position [134, 0]
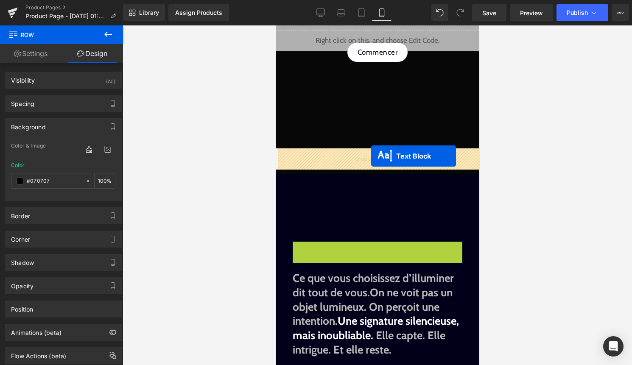
drag, startPoint x: 358, startPoint y: 262, endPoint x: 371, endPoint y: 156, distance: 106.5
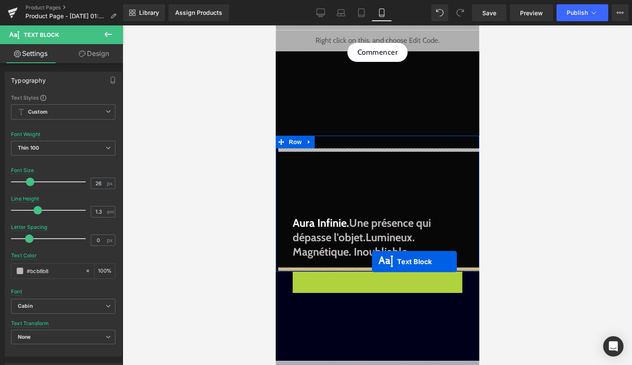
drag, startPoint x: 364, startPoint y: 314, endPoint x: 372, endPoint y: 262, distance: 52.4
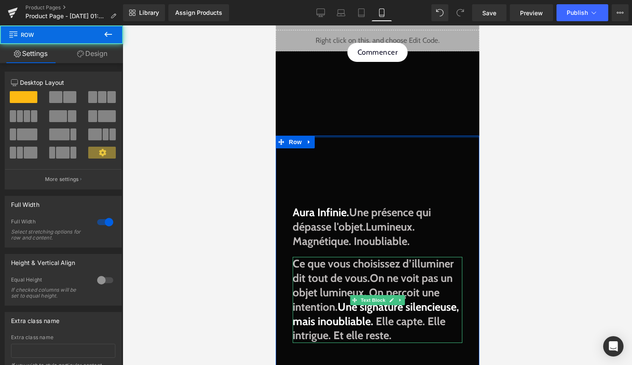
drag, startPoint x: 399, startPoint y: 143, endPoint x: 398, endPoint y: 124, distance: 19.1
click at [398, 124] on div "Liquid Liquid Liquid Commencer Button Row 174px Aura Infinie. Une présence qui …" at bounding box center [377, 328] width 204 height 822
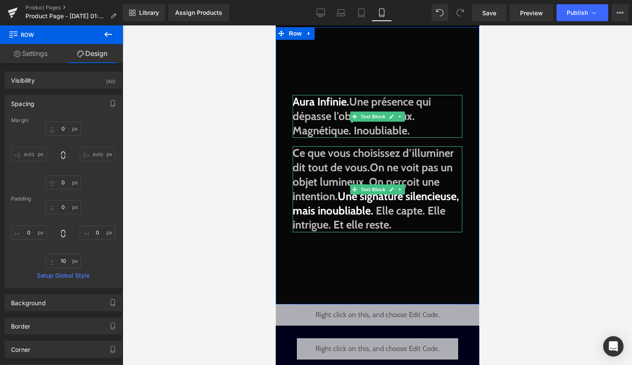
scroll to position [244, 0]
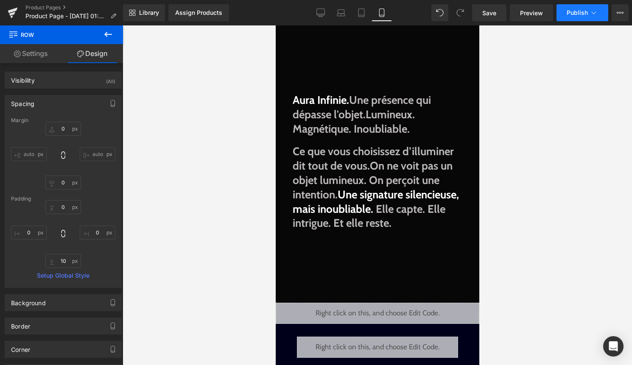
click at [580, 14] on span "Publish" at bounding box center [577, 12] width 21 height 7
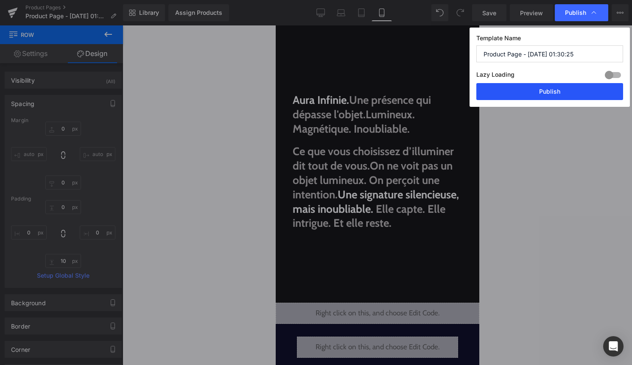
click at [564, 91] on button "Publish" at bounding box center [550, 91] width 147 height 17
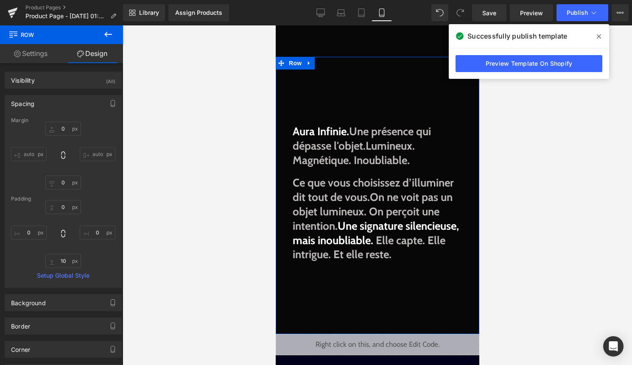
scroll to position [214, 0]
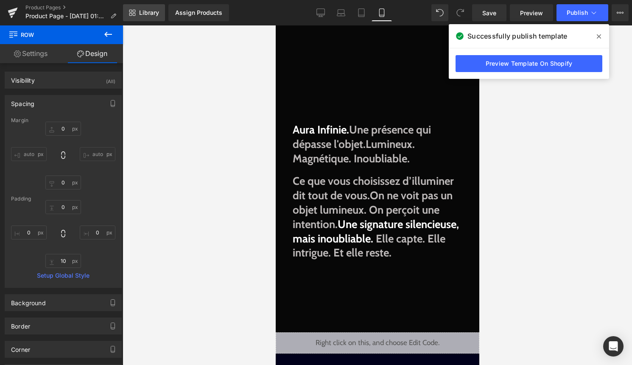
click at [156, 8] on link "Library" at bounding box center [144, 12] width 42 height 17
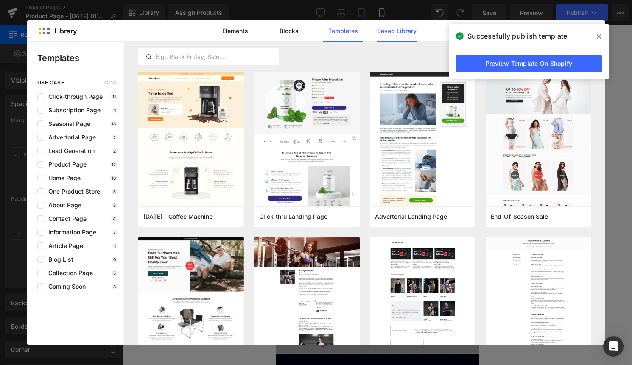
click at [387, 28] on link "Saved Library" at bounding box center [397, 30] width 40 height 21
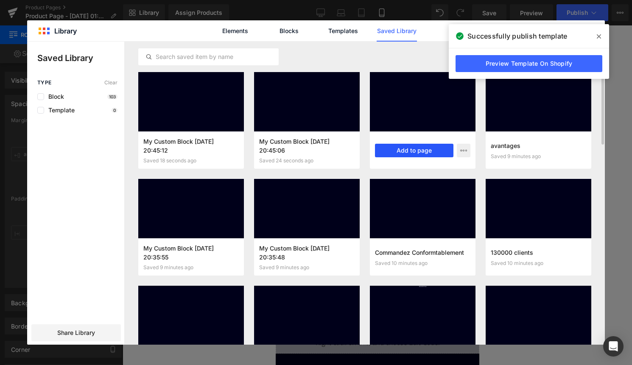
click at [418, 152] on button "Add to page" at bounding box center [414, 151] width 79 height 14
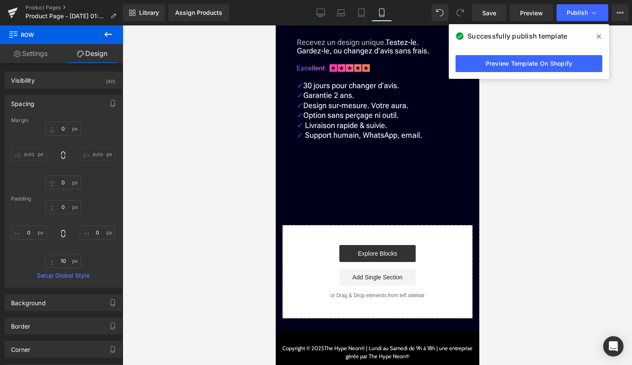
scroll to position [618, 0]
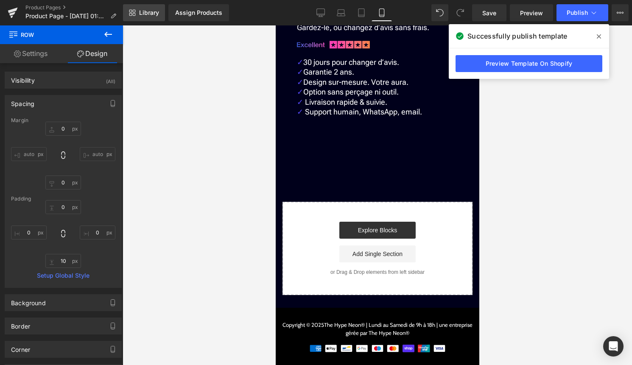
click at [161, 15] on link "Library" at bounding box center [144, 12] width 42 height 17
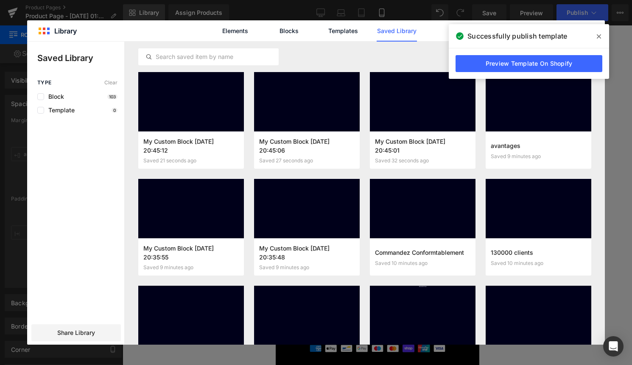
scroll to position [612, 0]
click at [298, 147] on button "Add to page" at bounding box center [298, 151] width 79 height 14
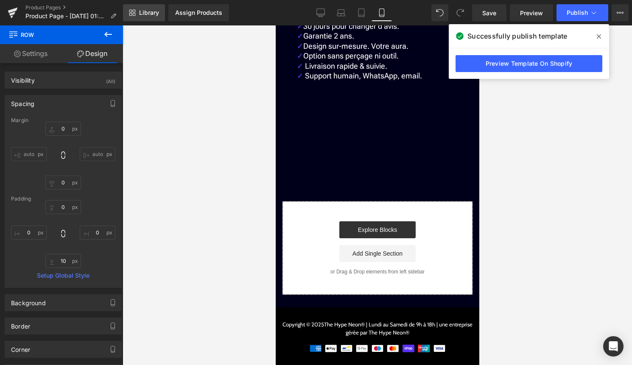
click at [155, 13] on span "Library" at bounding box center [149, 13] width 20 height 8
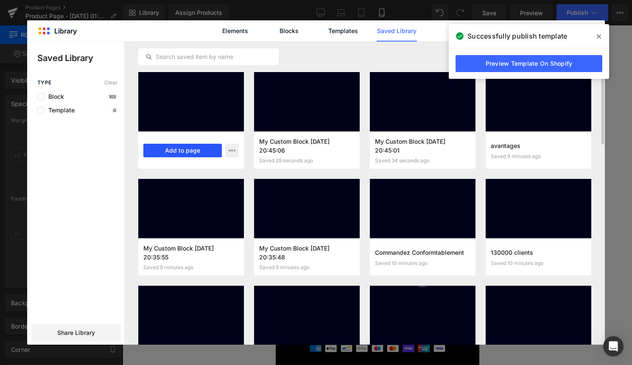
click at [182, 148] on button "Add to page" at bounding box center [182, 151] width 79 height 14
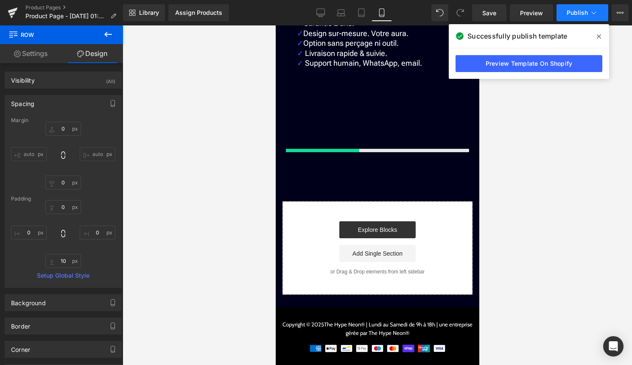
click at [583, 14] on span "Publish" at bounding box center [577, 12] width 21 height 7
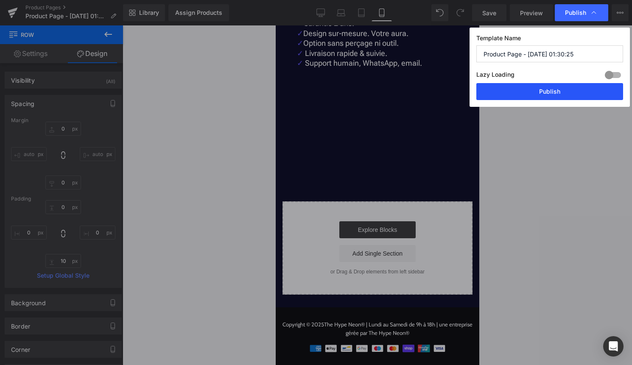
scroll to position [646, 0]
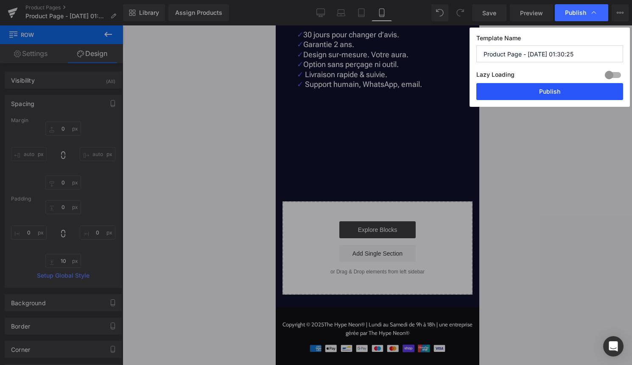
click at [573, 87] on button "Publish" at bounding box center [550, 91] width 147 height 17
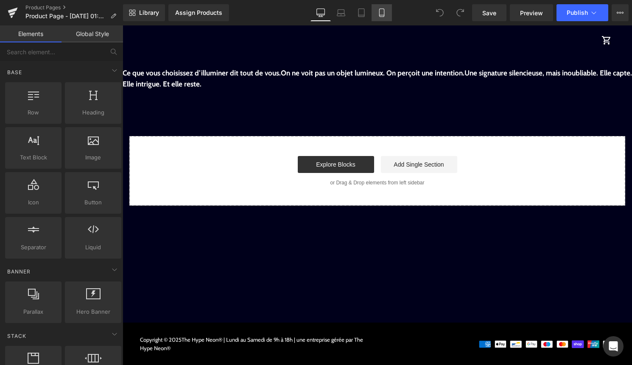
click at [384, 10] on icon at bounding box center [381, 13] width 5 height 8
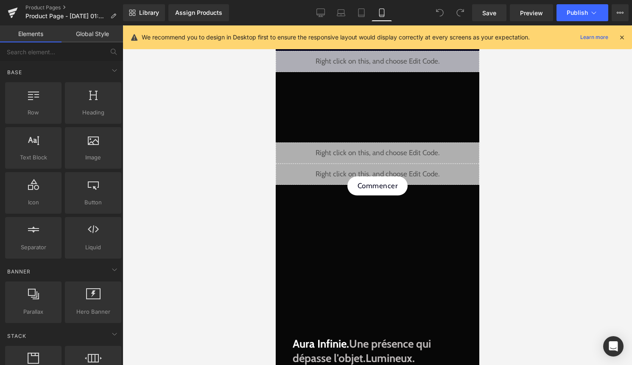
click at [624, 38] on icon at bounding box center [622, 38] width 8 height 8
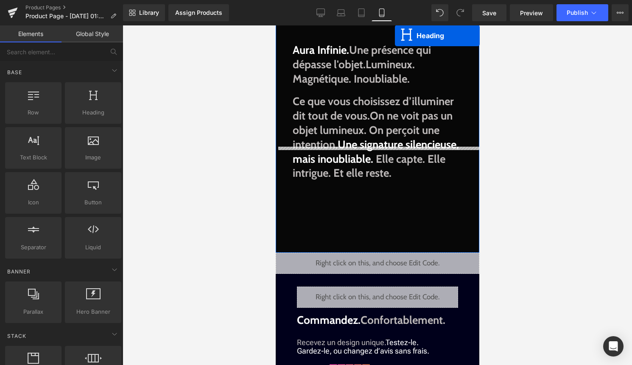
scroll to position [252, 0]
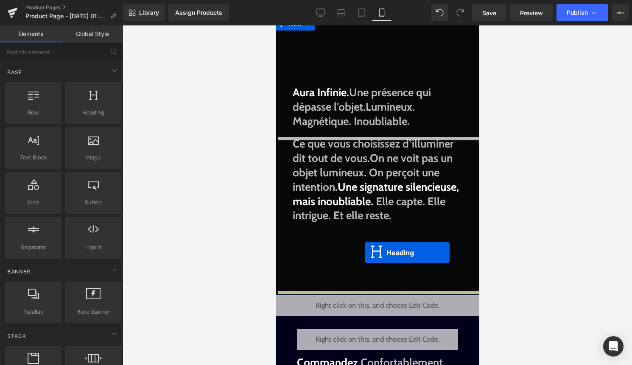
drag, startPoint x: 380, startPoint y: 192, endPoint x: 365, endPoint y: 253, distance: 63.0
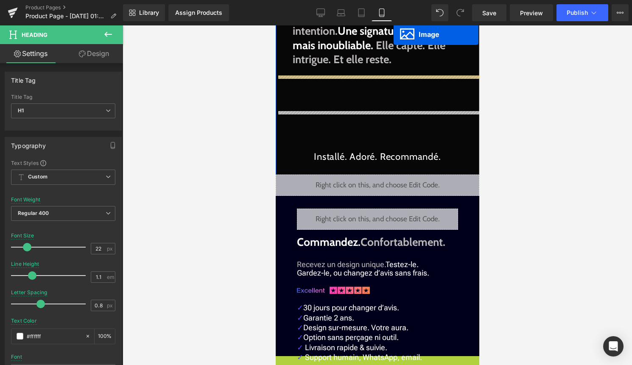
scroll to position [348, 0]
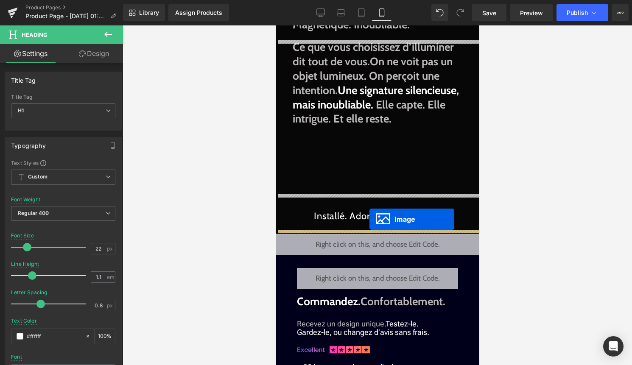
drag, startPoint x: 376, startPoint y: 120, endPoint x: 369, endPoint y: 219, distance: 99.1
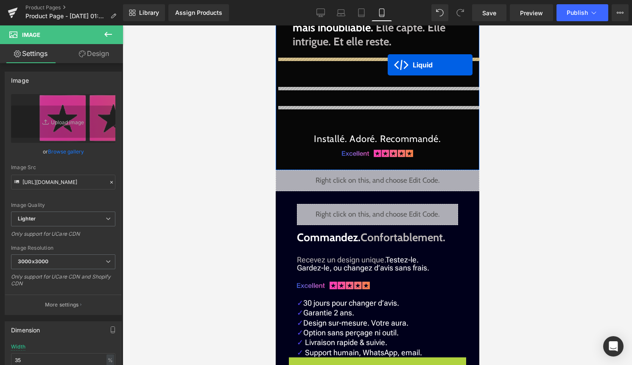
scroll to position [400, 0]
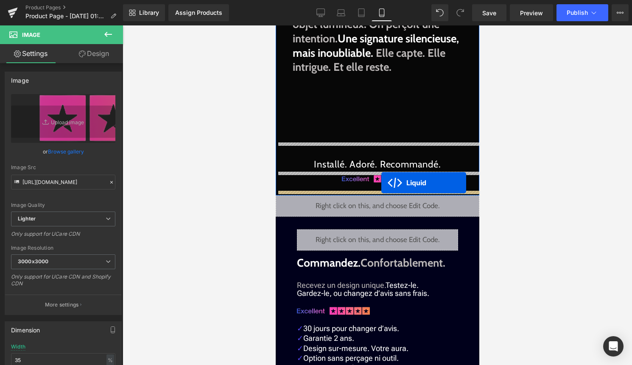
drag, startPoint x: 365, startPoint y: 185, endPoint x: 381, endPoint y: 183, distance: 16.7
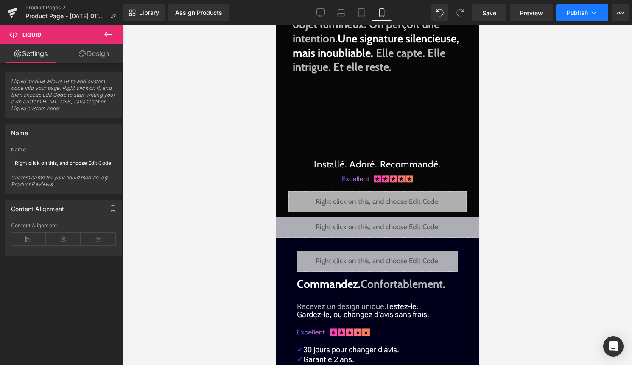
click at [587, 10] on span "Publish" at bounding box center [577, 12] width 21 height 7
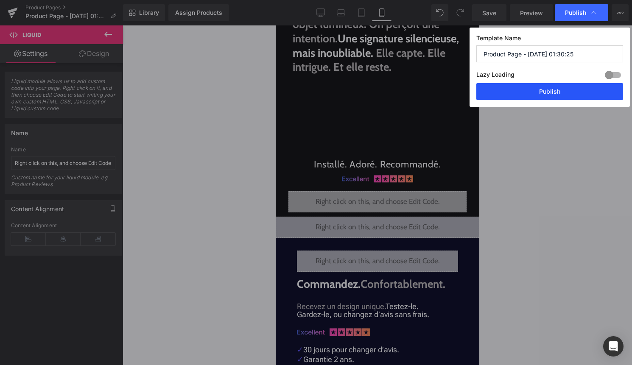
click at [556, 92] on button "Publish" at bounding box center [550, 91] width 147 height 17
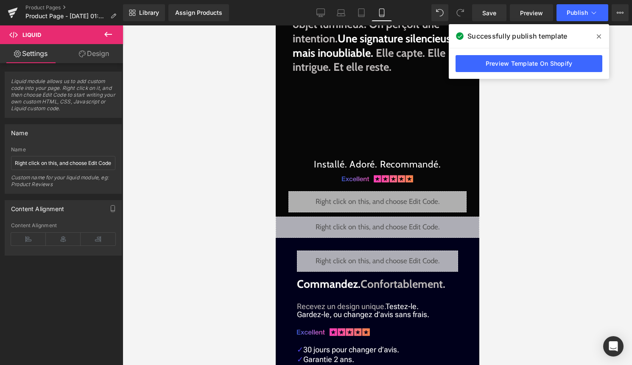
click at [601, 33] on icon at bounding box center [599, 36] width 4 height 7
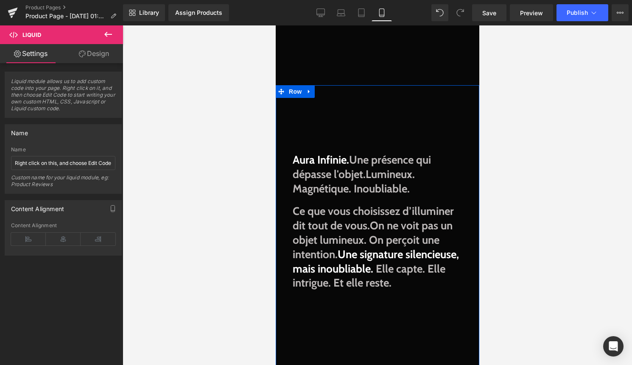
scroll to position [196, 0]
